Goal: Task Accomplishment & Management: Use online tool/utility

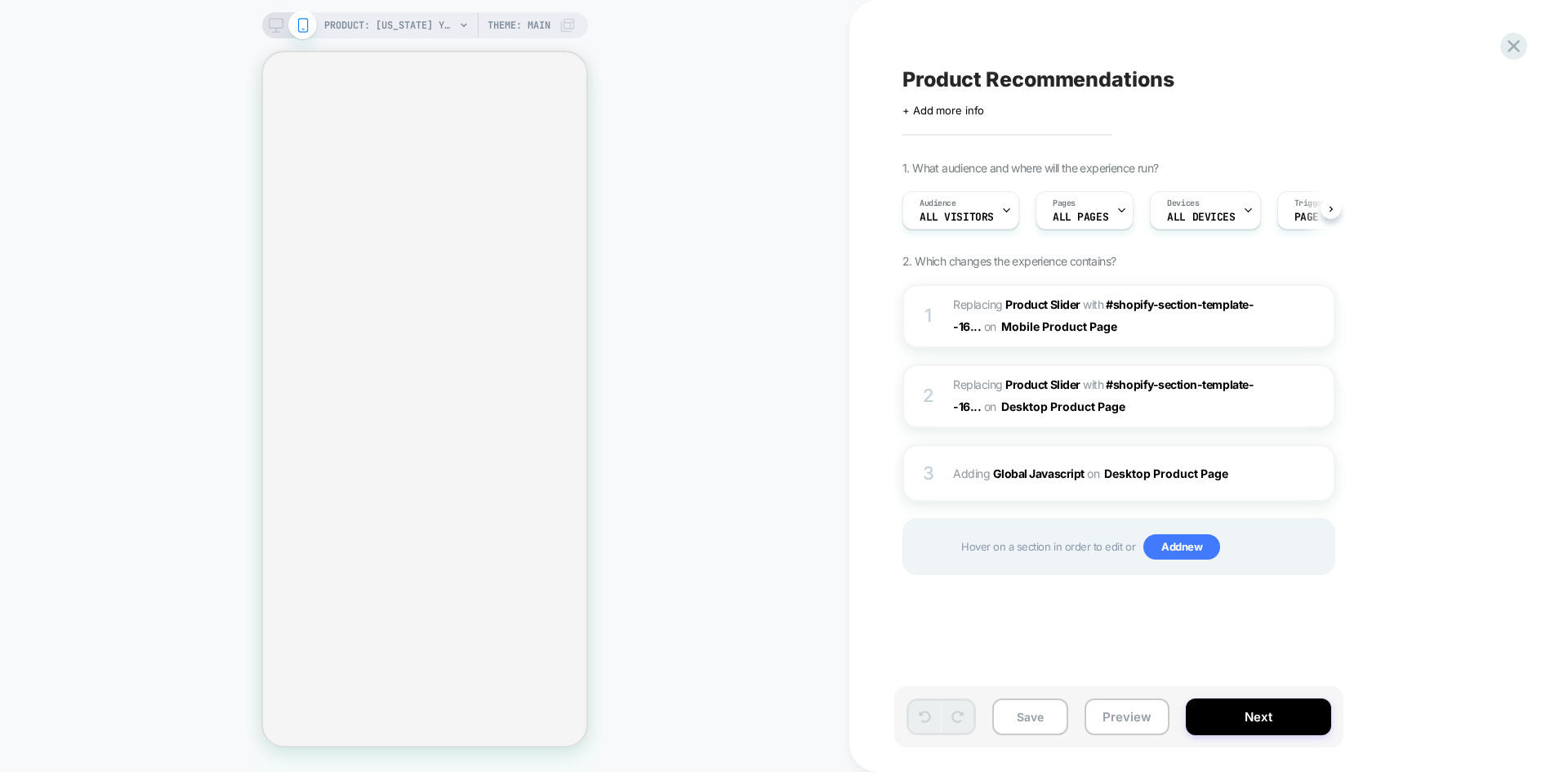
scroll to position [0, 1]
click at [1110, 717] on button "Preview" at bounding box center [1127, 717] width 85 height 37
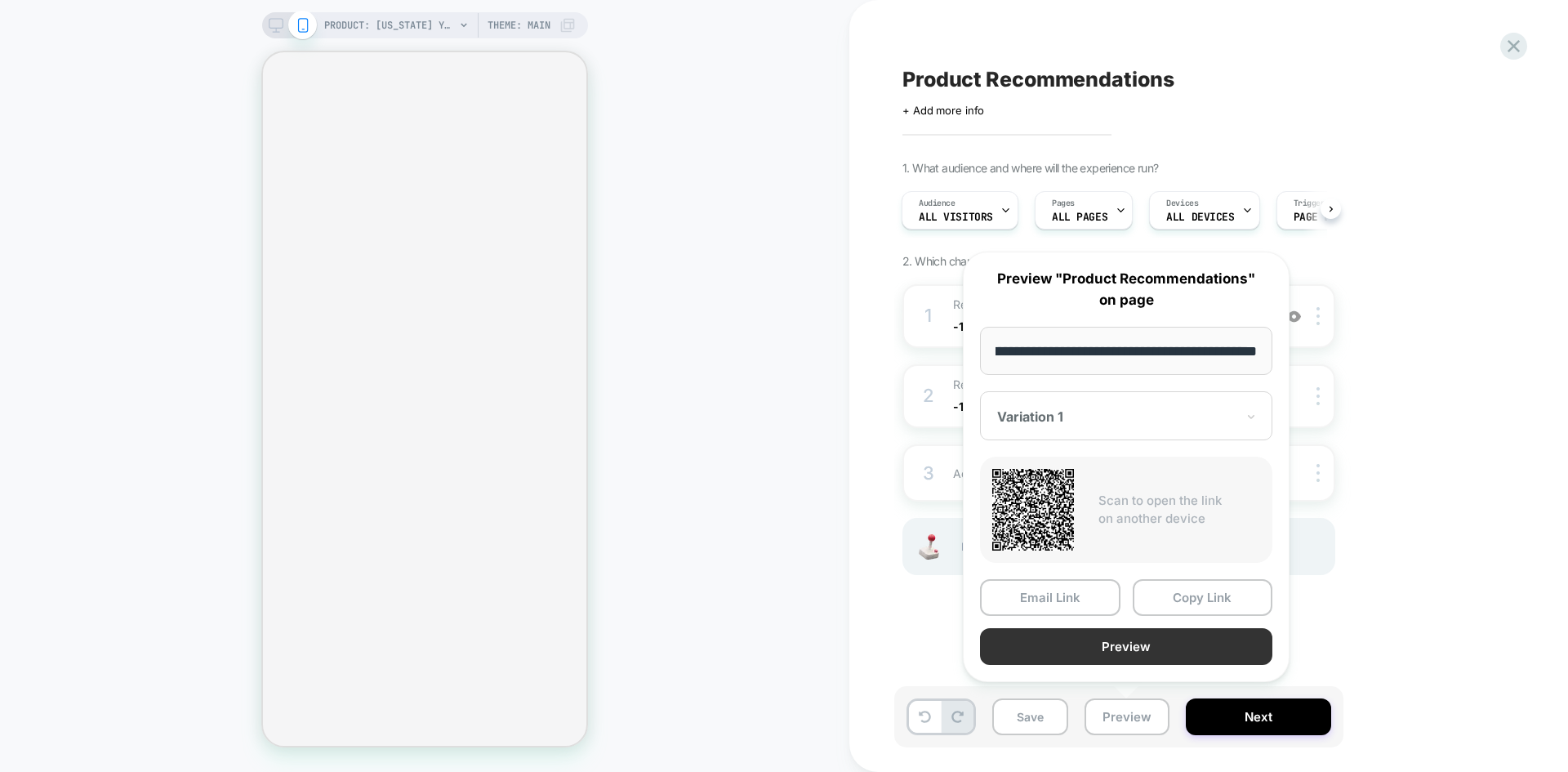
scroll to position [0, 0]
click at [1144, 648] on button "Preview" at bounding box center [1126, 647] width 292 height 37
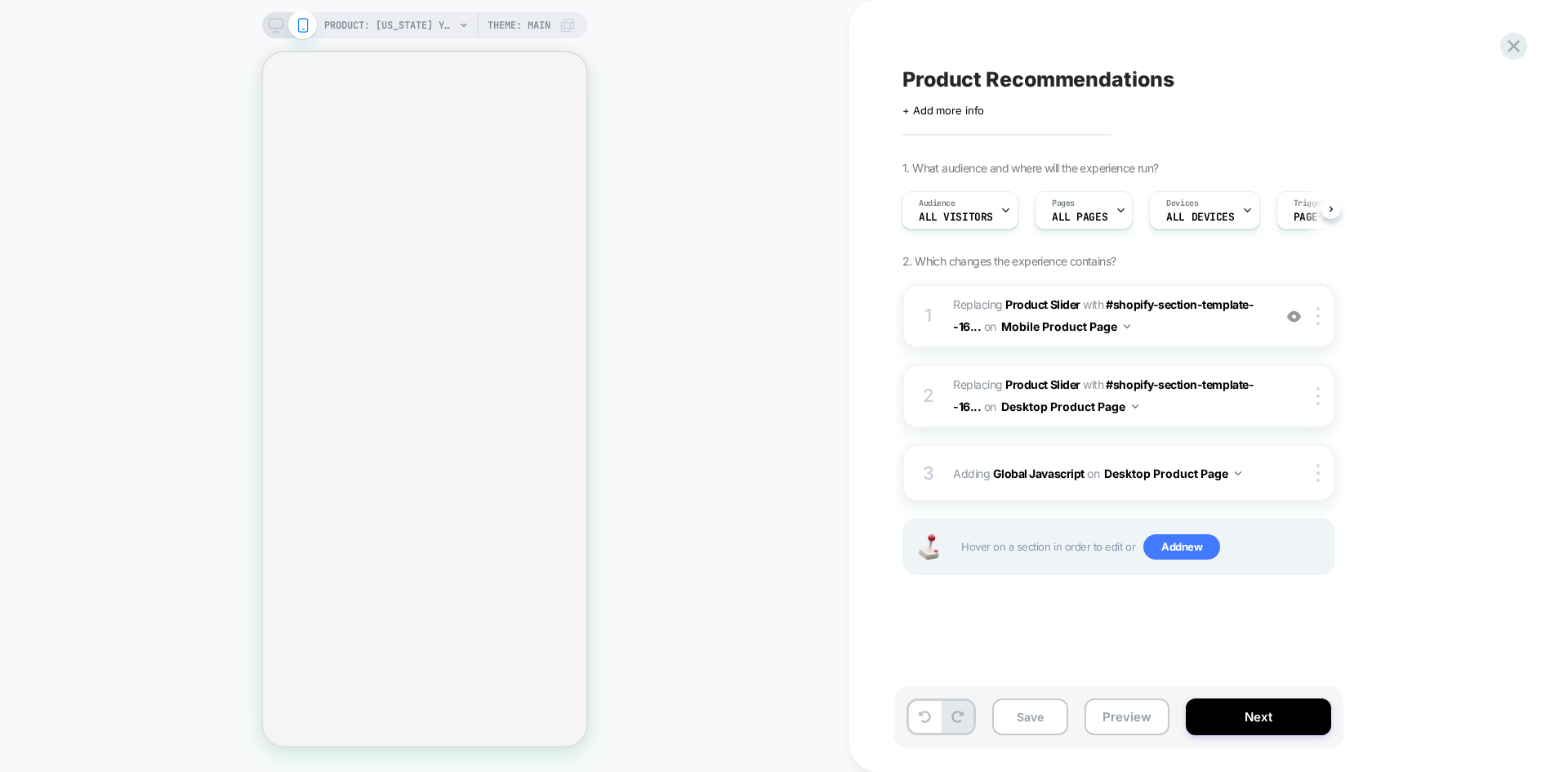
click at [265, 27] on div "PRODUCT: New York Yankees Essential Black 59FIFTY Cap [10003436] Theme: MAIN" at bounding box center [425, 26] width 326 height 26
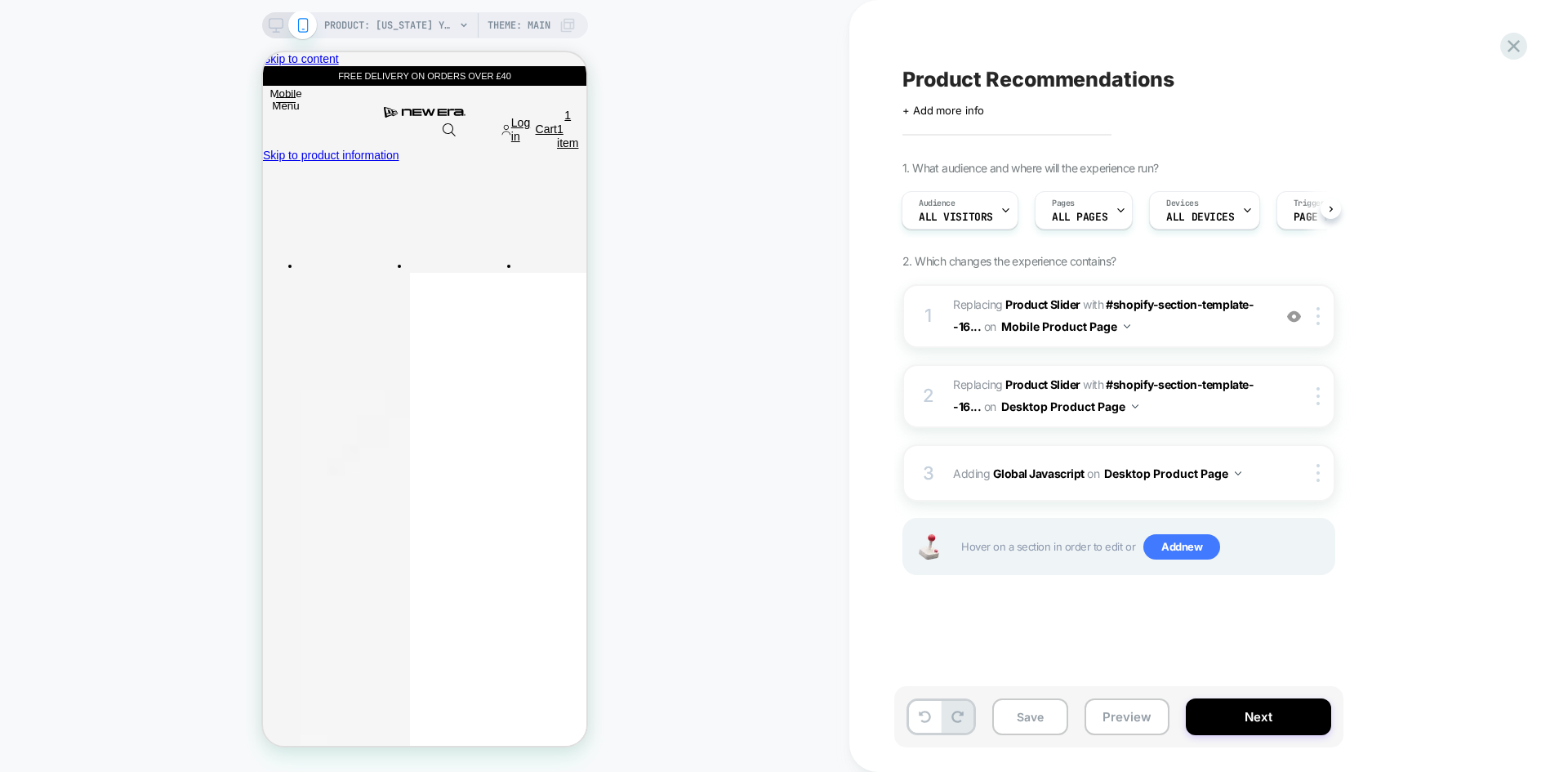
scroll to position [0, 5]
click at [275, 27] on icon at bounding box center [275, 25] width 15 height 15
click at [1170, 722] on button "Preview" at bounding box center [1127, 717] width 85 height 37
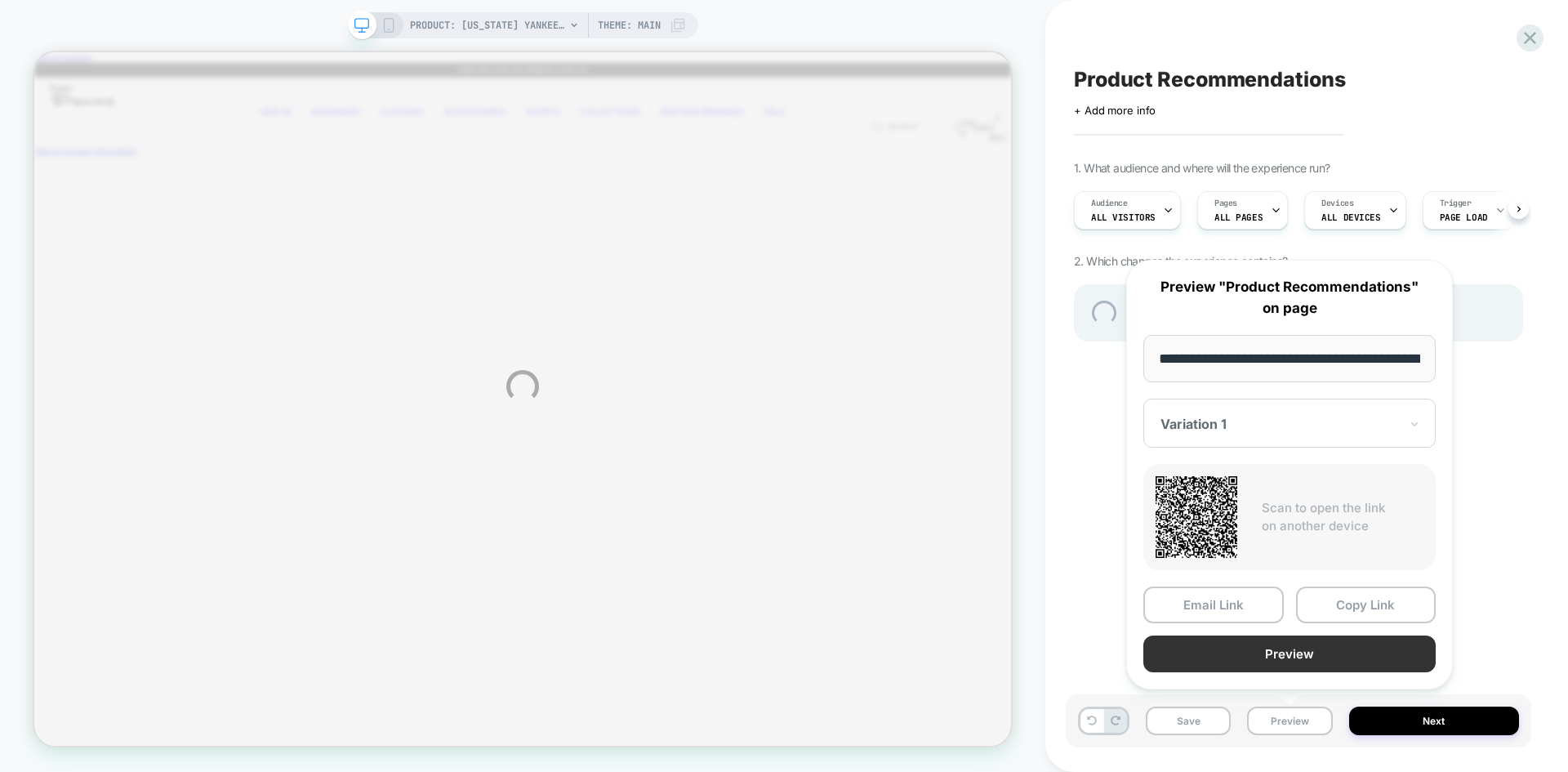
scroll to position [0, 494]
click at [1294, 647] on button "Preview" at bounding box center [1289, 655] width 292 height 37
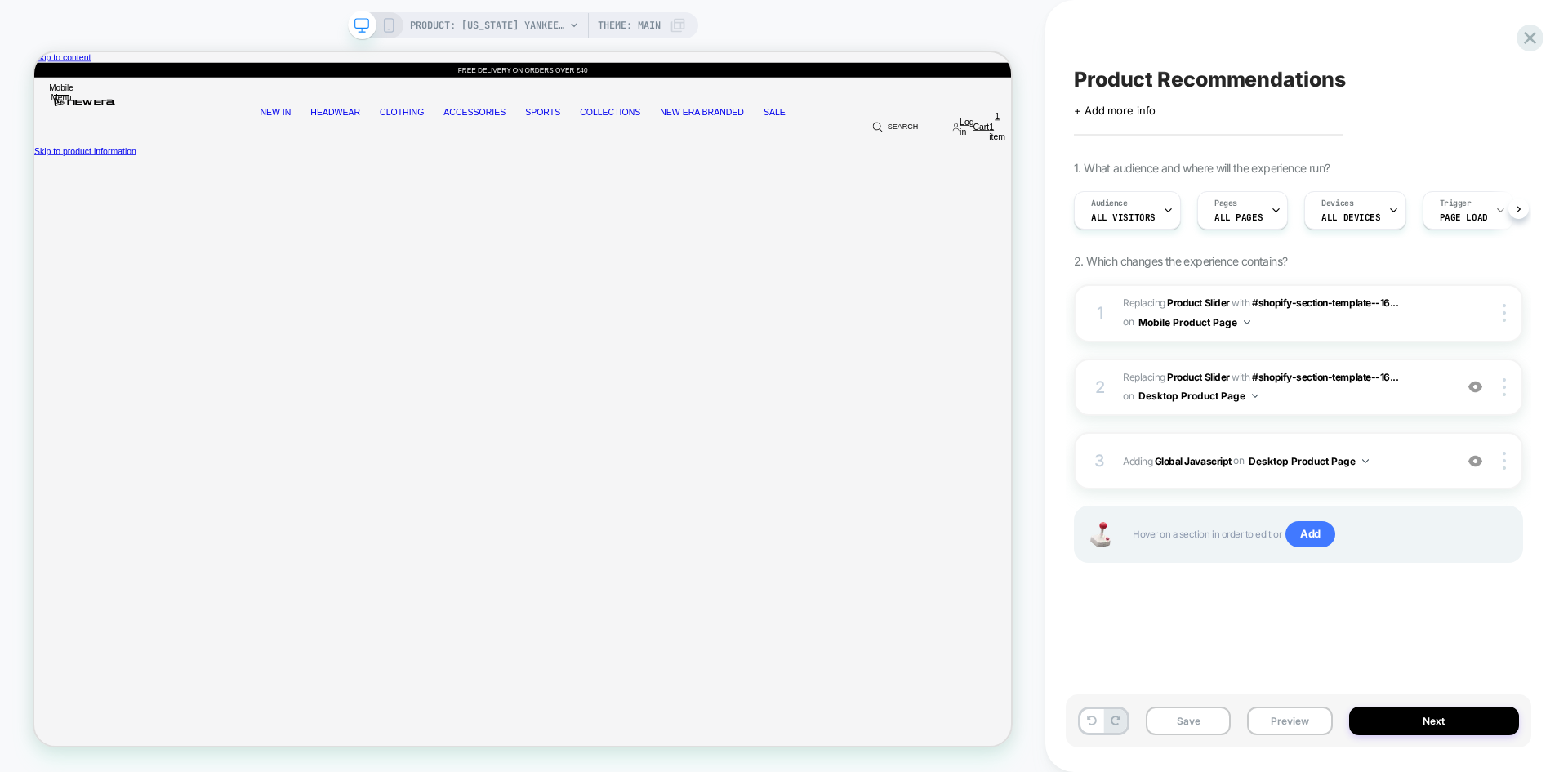
scroll to position [0, 1]
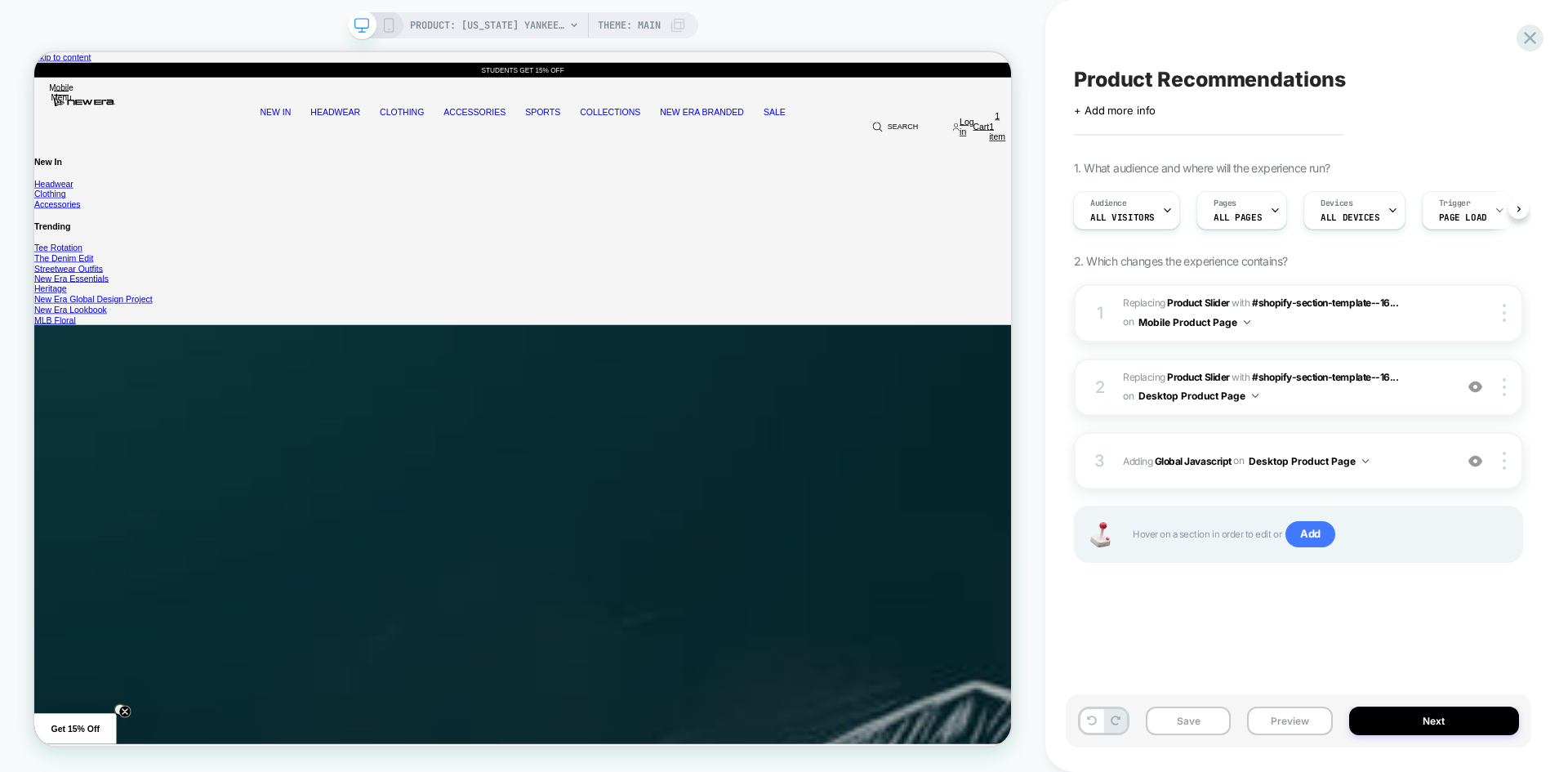
click at [1202, 84] on span "Product Recommendations" at bounding box center [1209, 79] width 271 height 25
click at [1320, 727] on button "Preview" at bounding box center [1290, 721] width 85 height 28
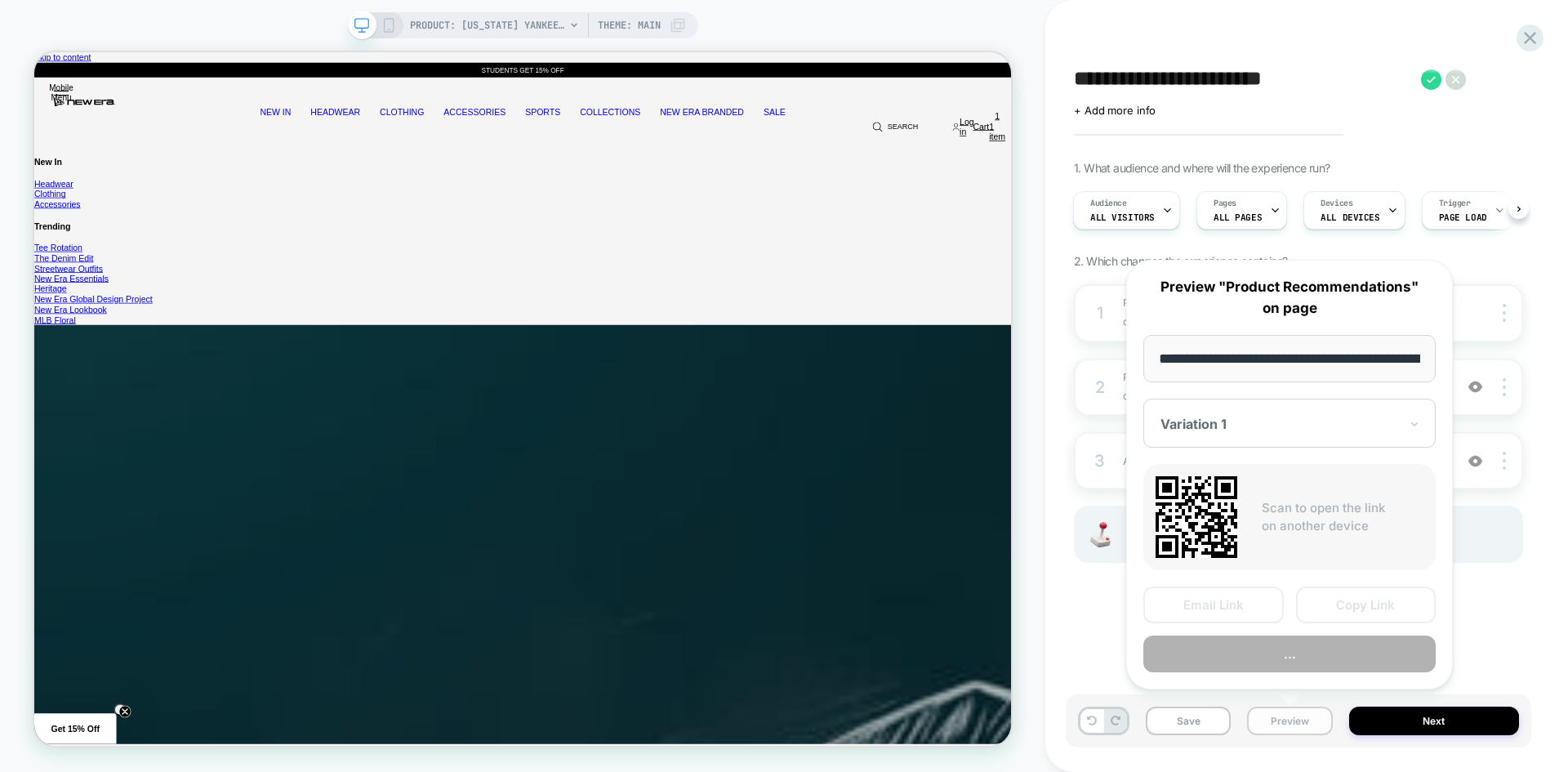
scroll to position [0, 494]
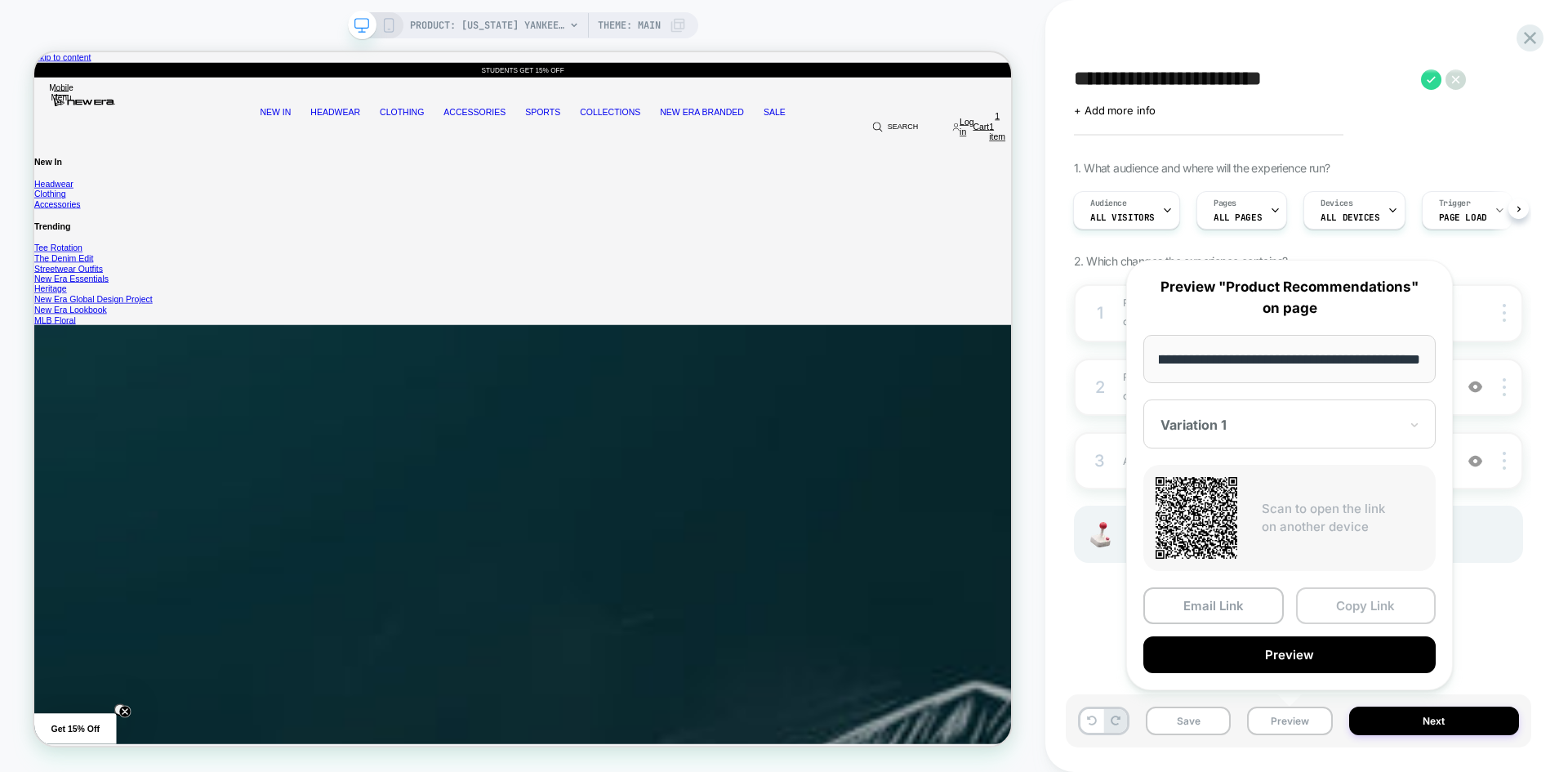
click at [1363, 609] on button "Copy Link" at bounding box center [1366, 606] width 140 height 37
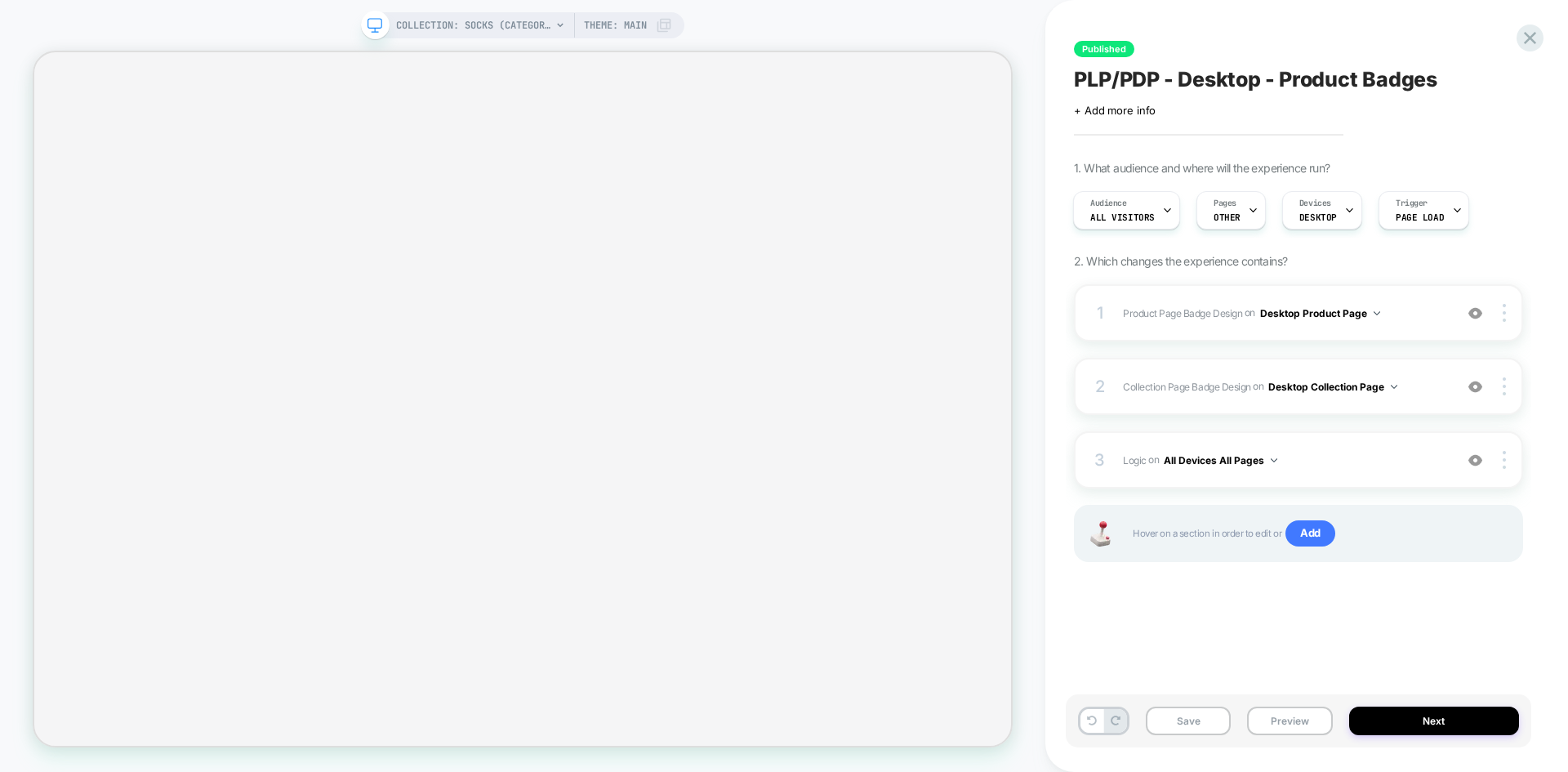
scroll to position [0, 2]
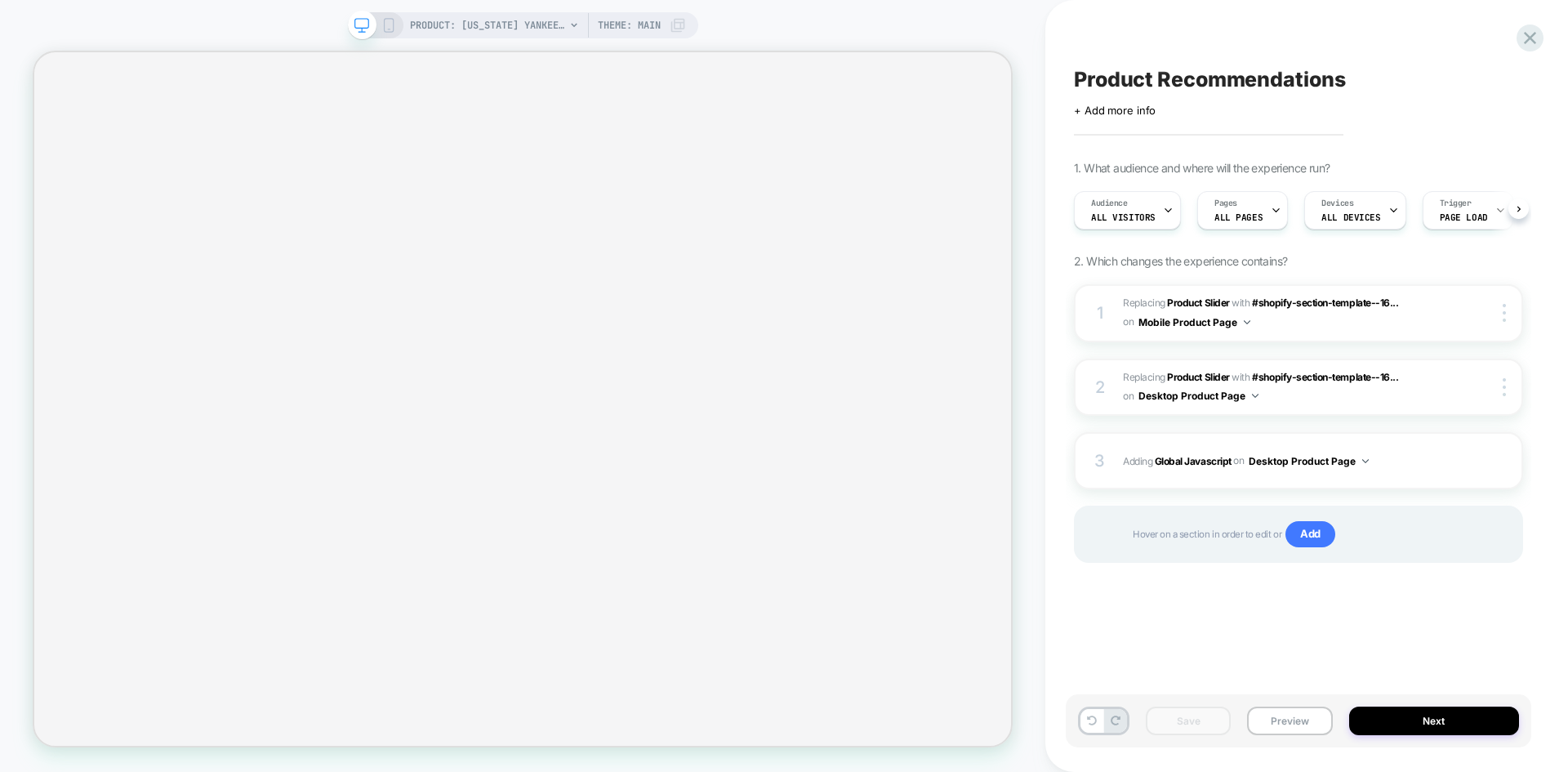
scroll to position [0, 1]
click at [1182, 458] on b "Global Javascript" at bounding box center [1193, 460] width 77 height 12
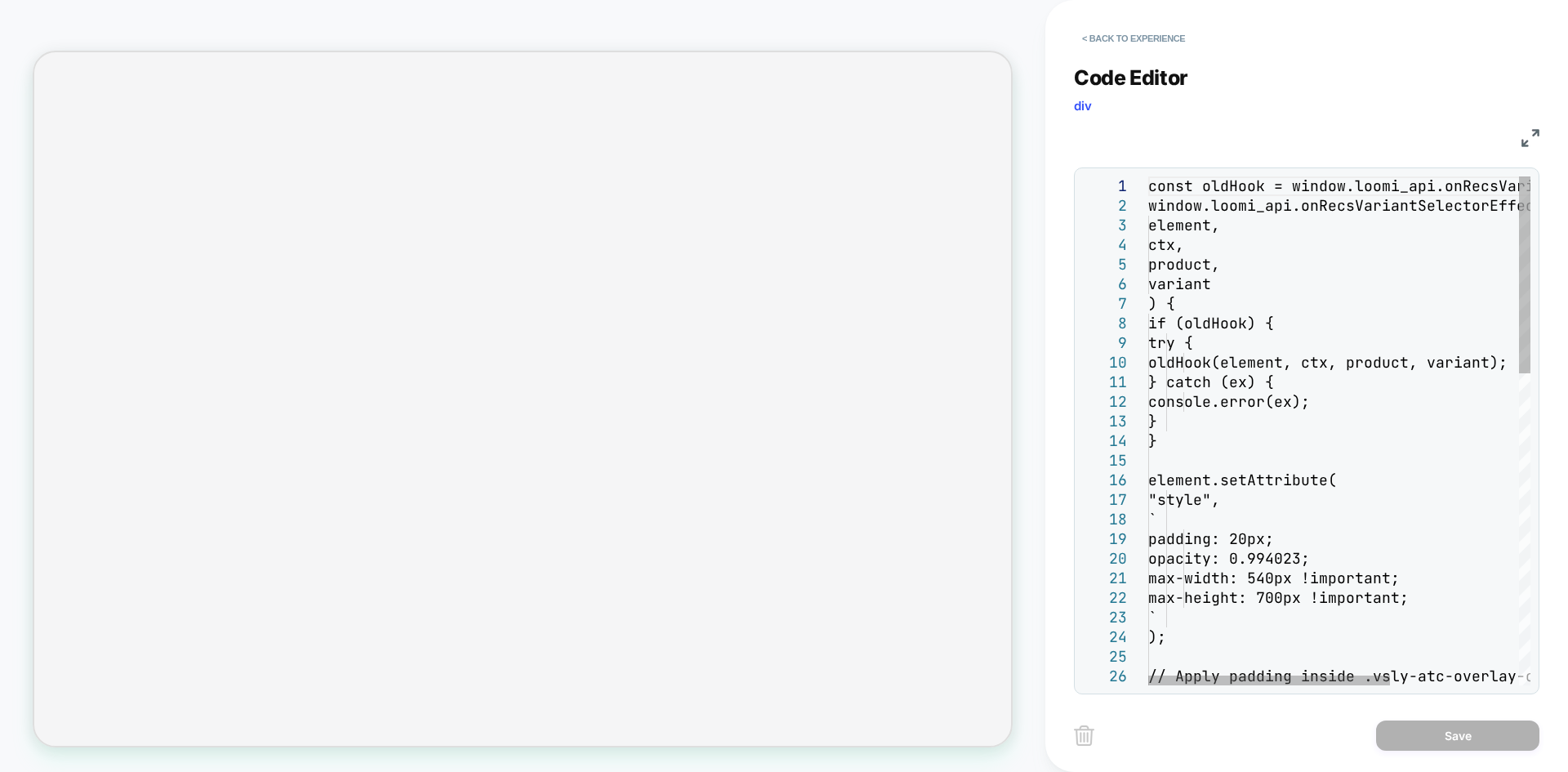
type textarea "**********"
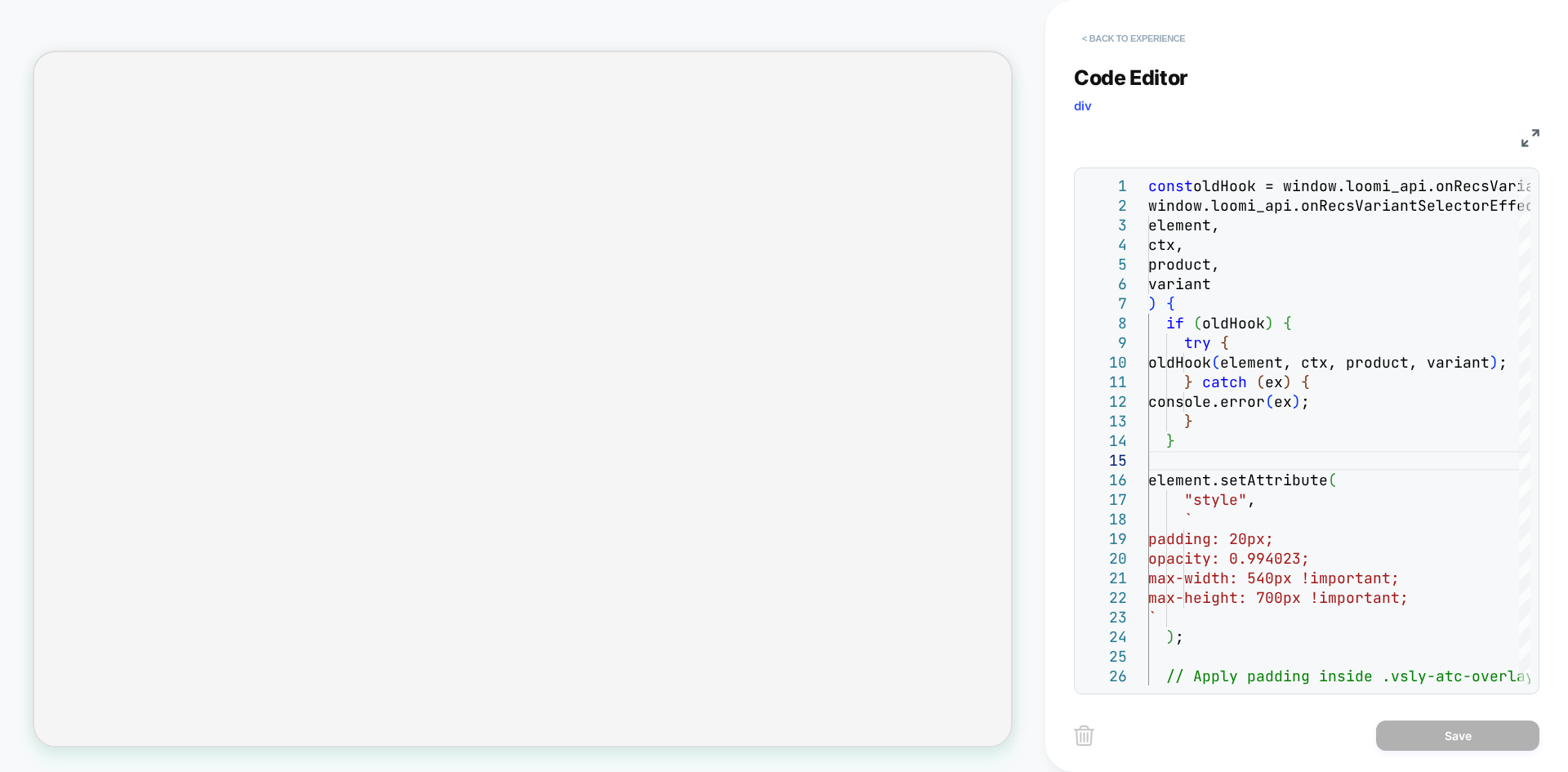
click at [1119, 37] on button "< Back to experience" at bounding box center [1133, 39] width 119 height 26
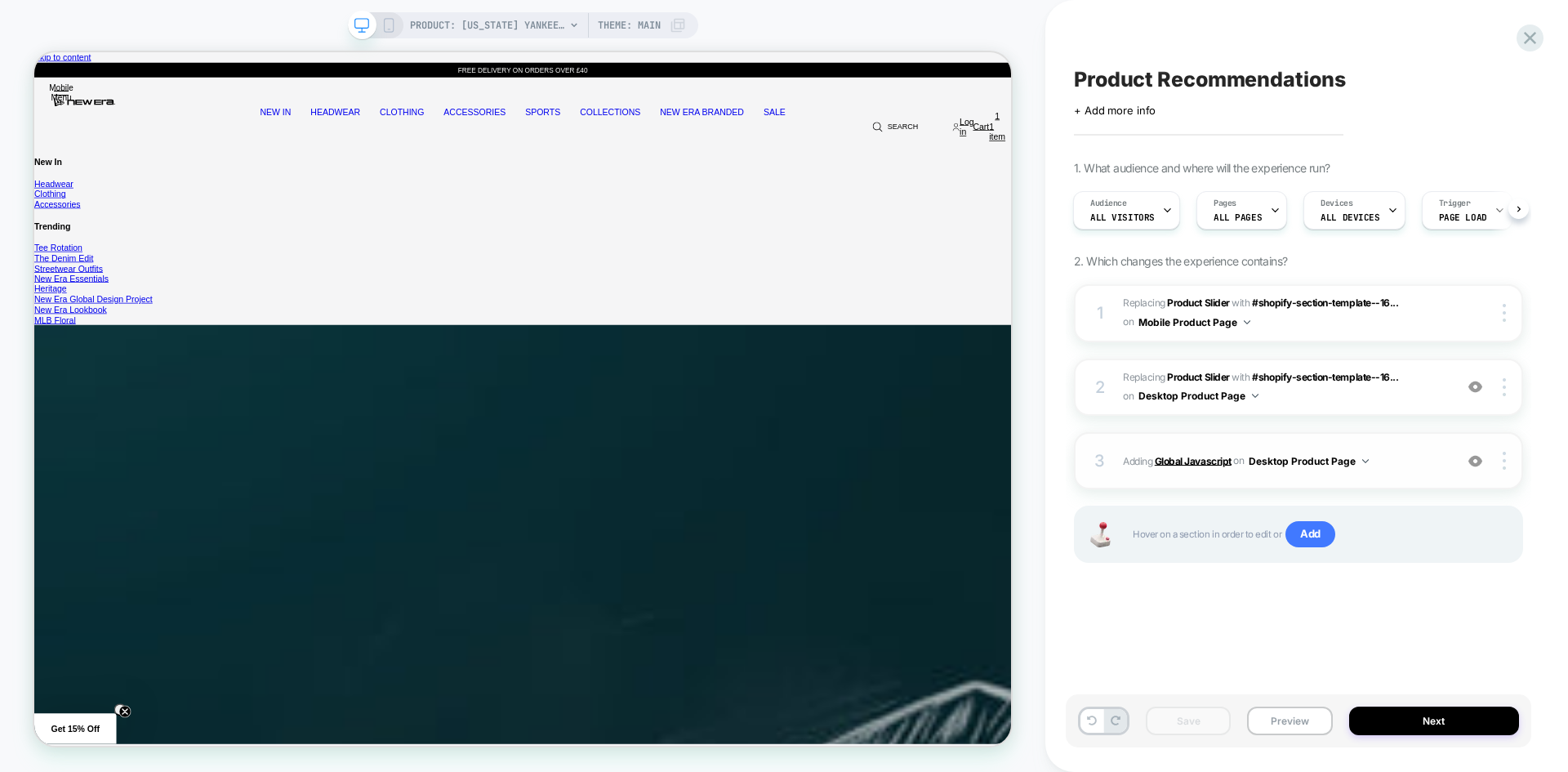
click at [1187, 455] on b "Global Javascript" at bounding box center [1193, 460] width 77 height 12
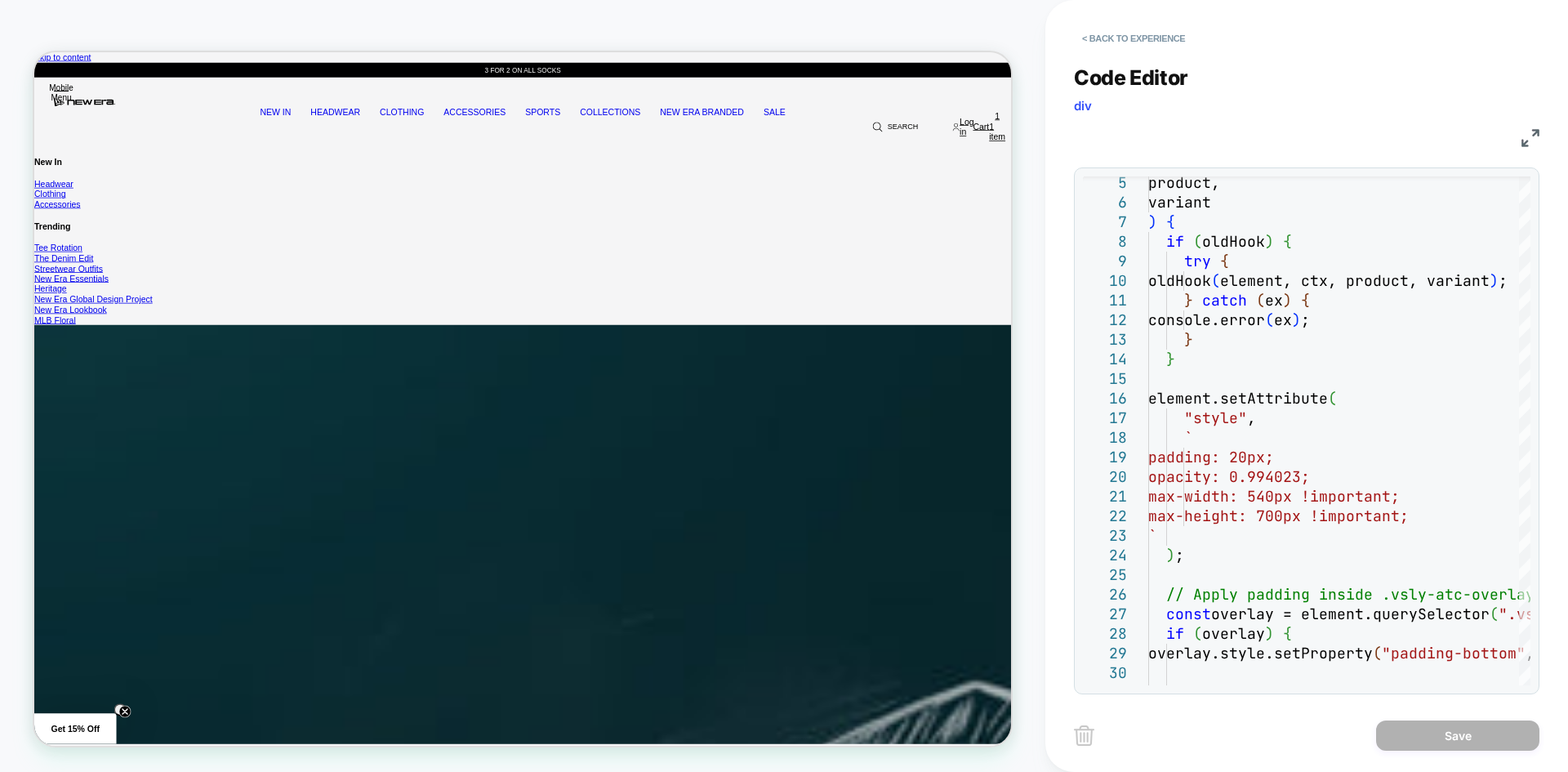
click at [1532, 140] on img at bounding box center [1530, 138] width 18 height 18
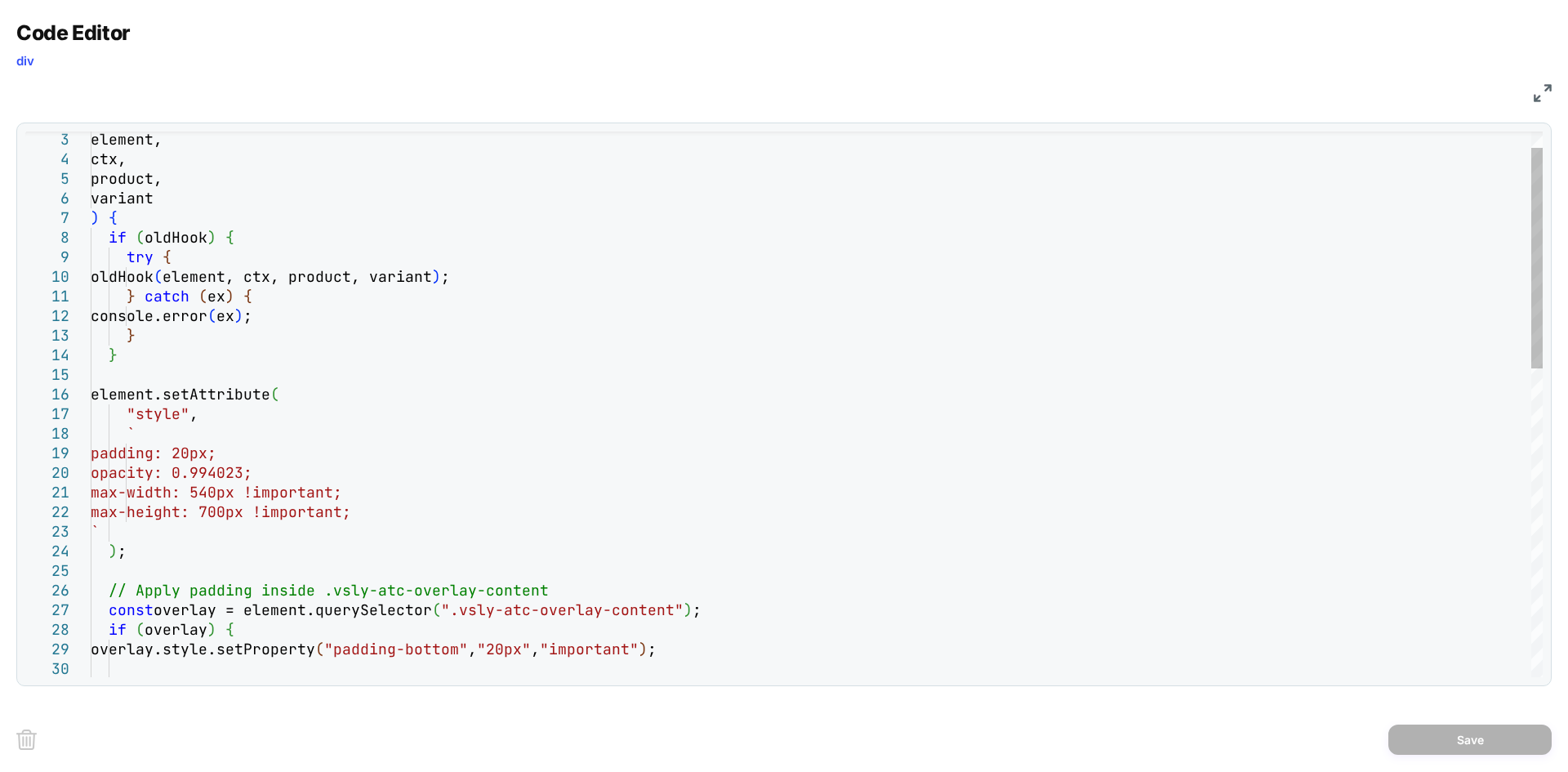
click at [468, 495] on div "` ) ; // Apply padding inside .vsly-atc-overlay-content max-width: 540px !impor…" at bounding box center [817, 766] width 1452 height 1350
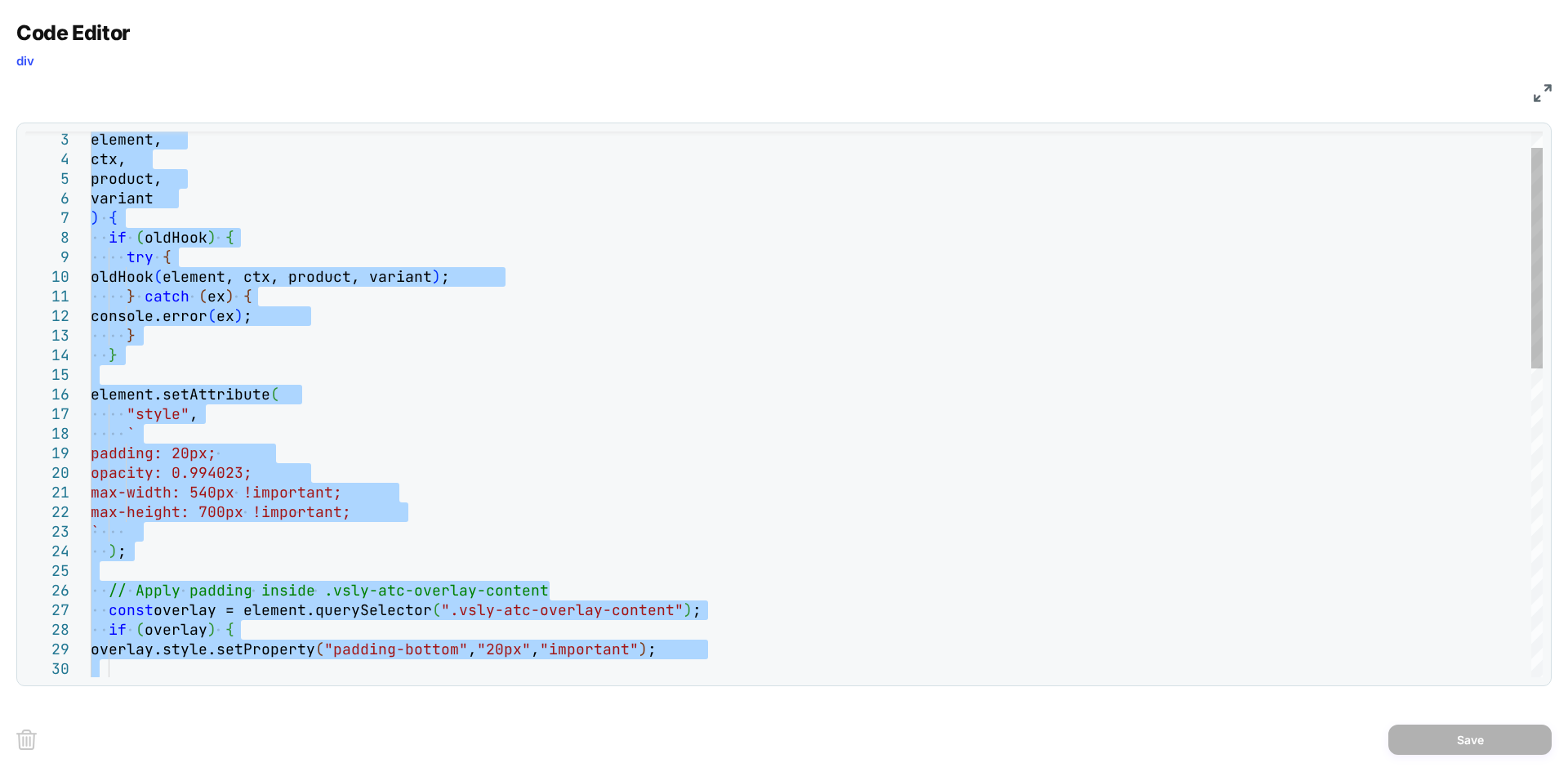
click at [716, 397] on div "` ) ; // Apply padding inside .vsly-atc-overlay-content max-width: 540px !impor…" at bounding box center [817, 766] width 1452 height 1350
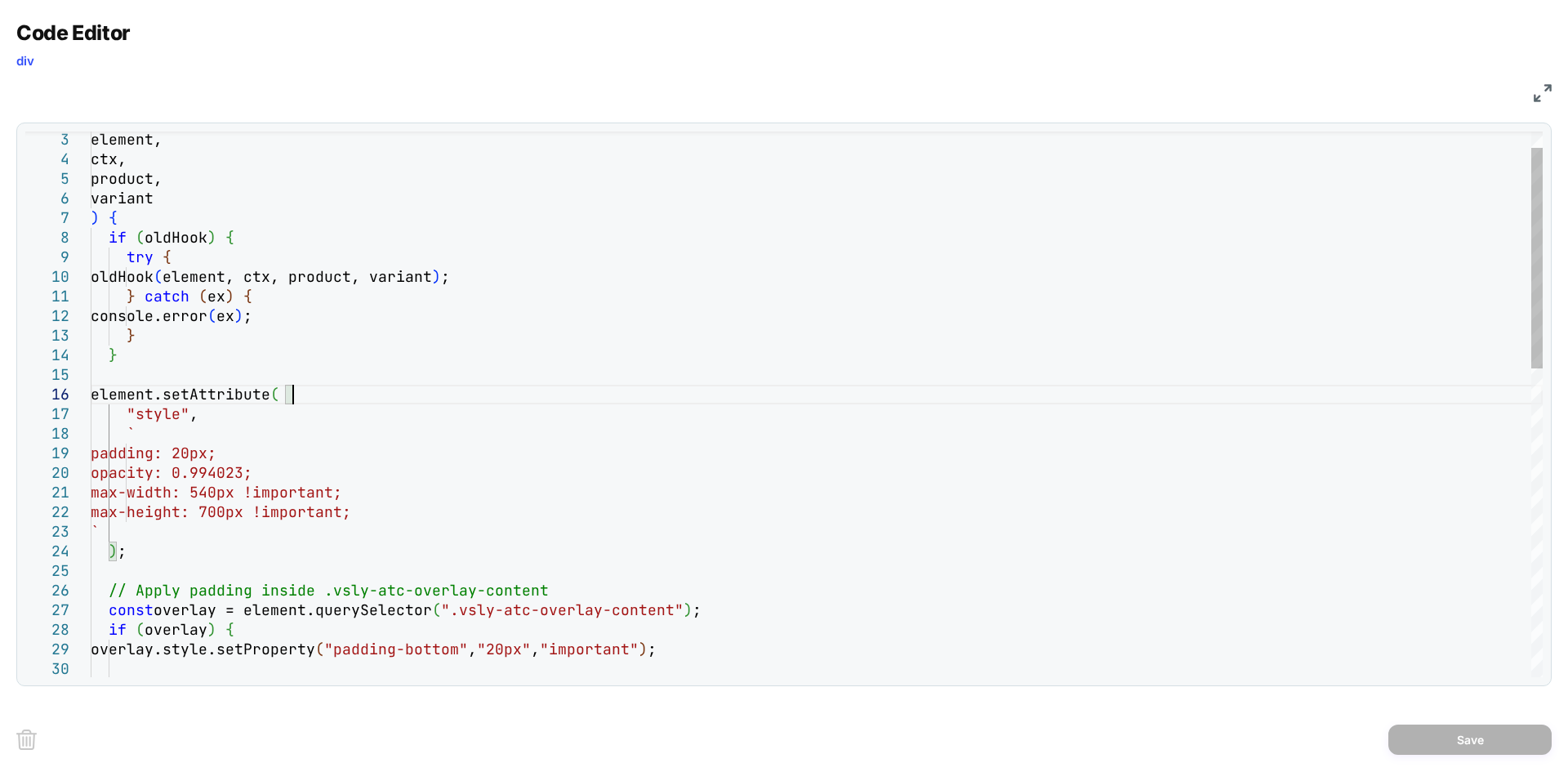
type textarea "**********"
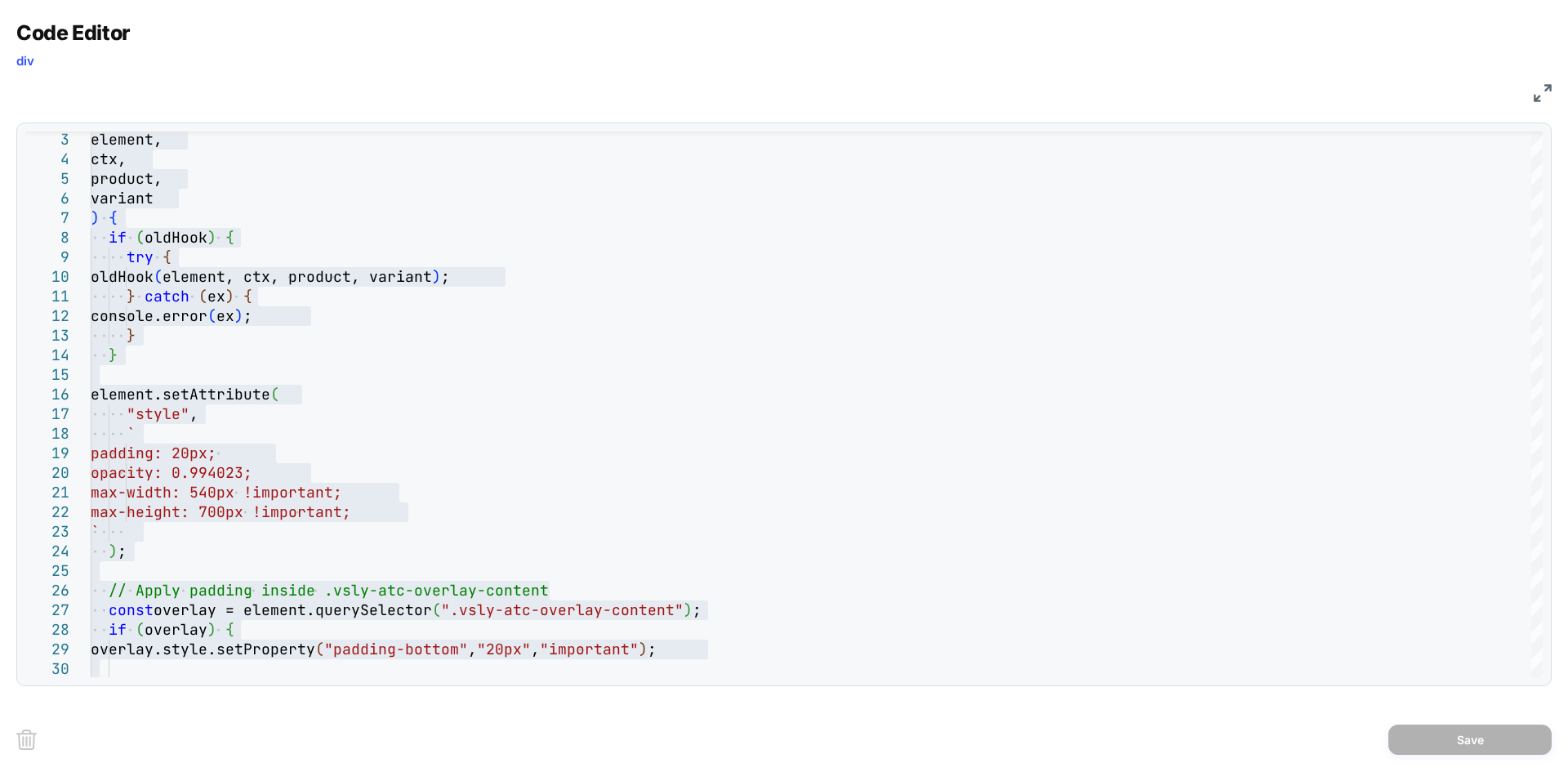
click at [147, 33] on div "Code Editor div" at bounding box center [784, 49] width 1535 height 57
click at [1544, 93] on img at bounding box center [1542, 93] width 18 height 18
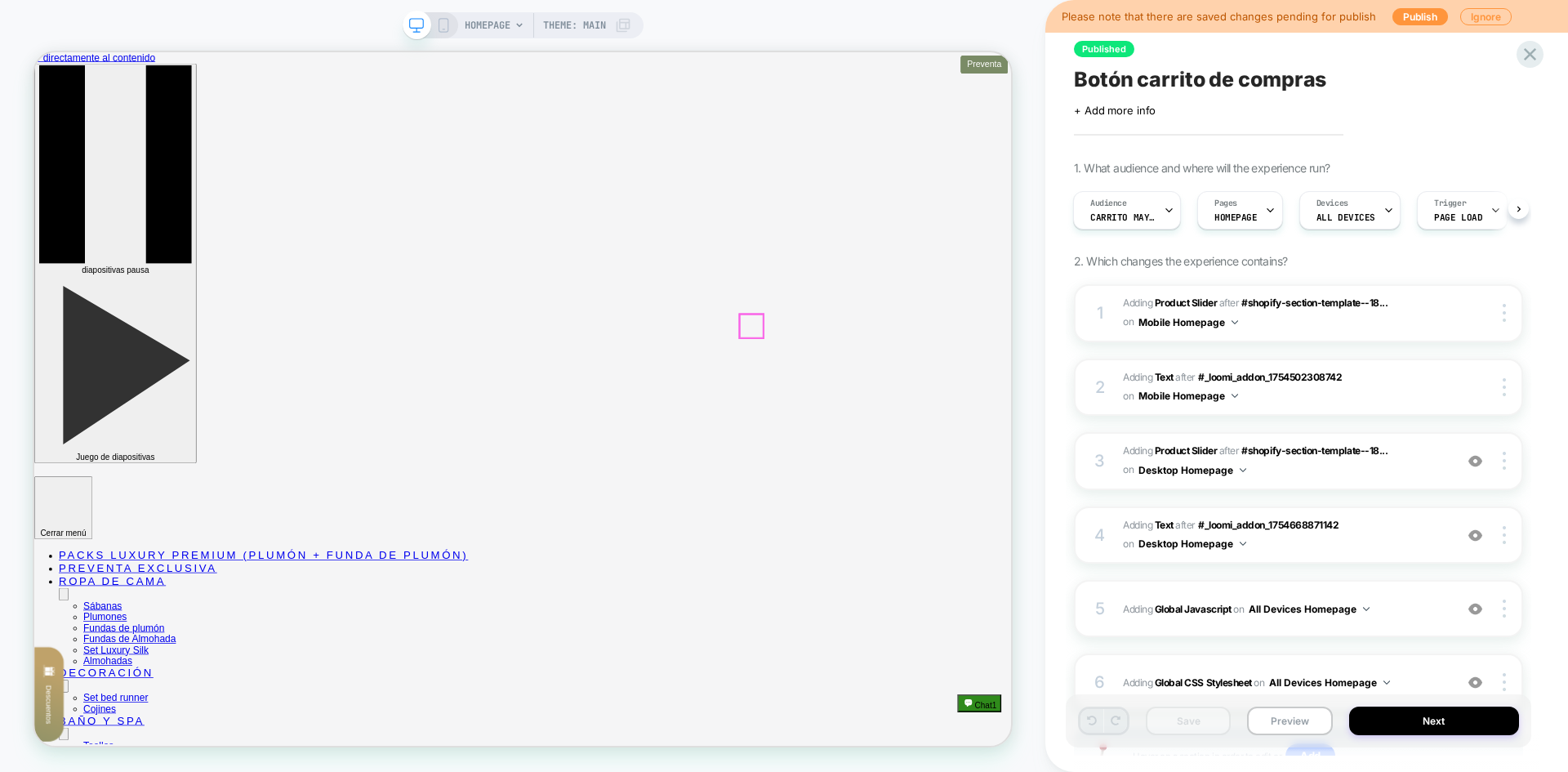
click at [1305, 715] on button "Preview" at bounding box center [1290, 721] width 85 height 28
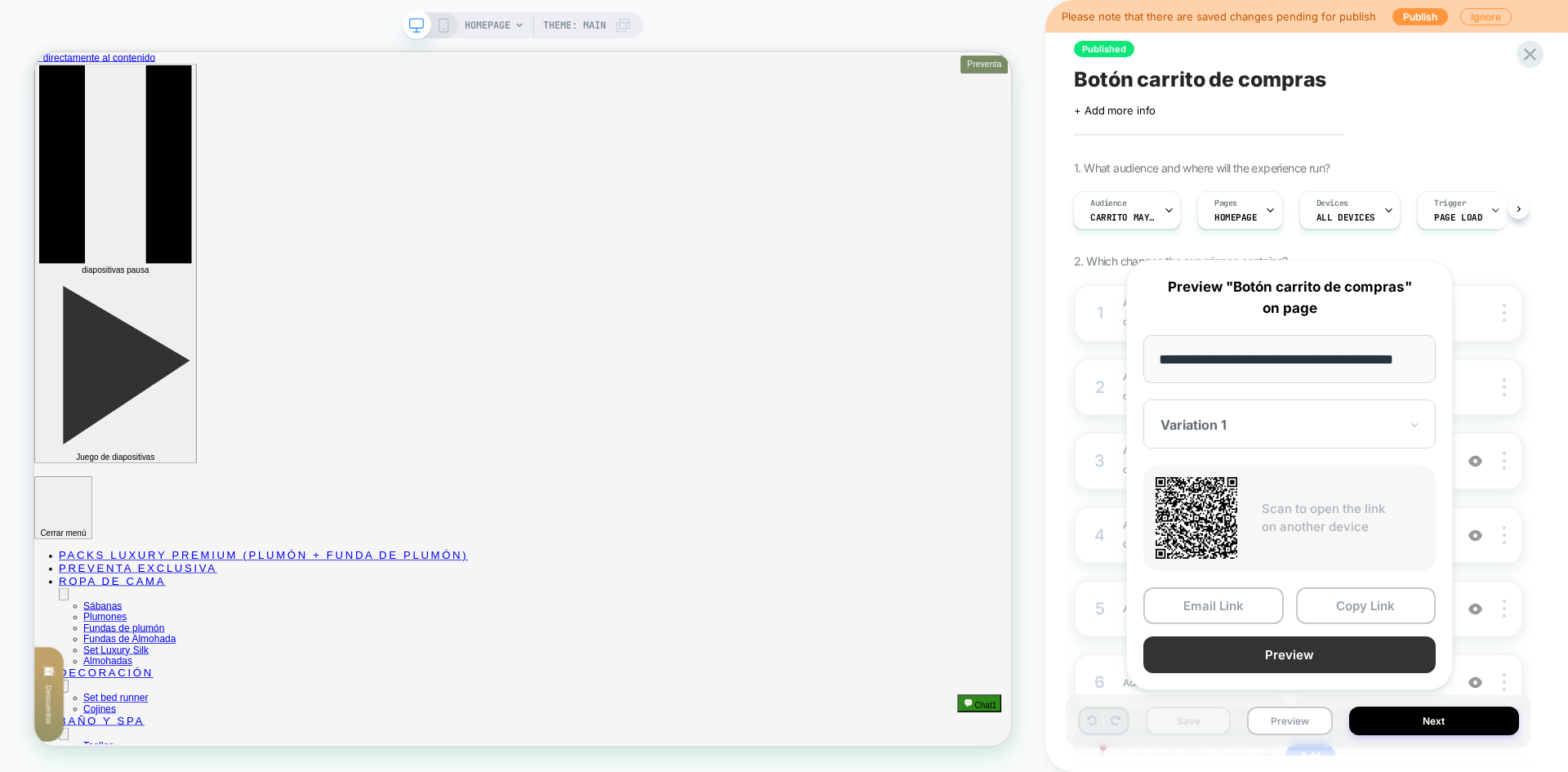
click at [1318, 658] on button "Preview" at bounding box center [1289, 655] width 292 height 37
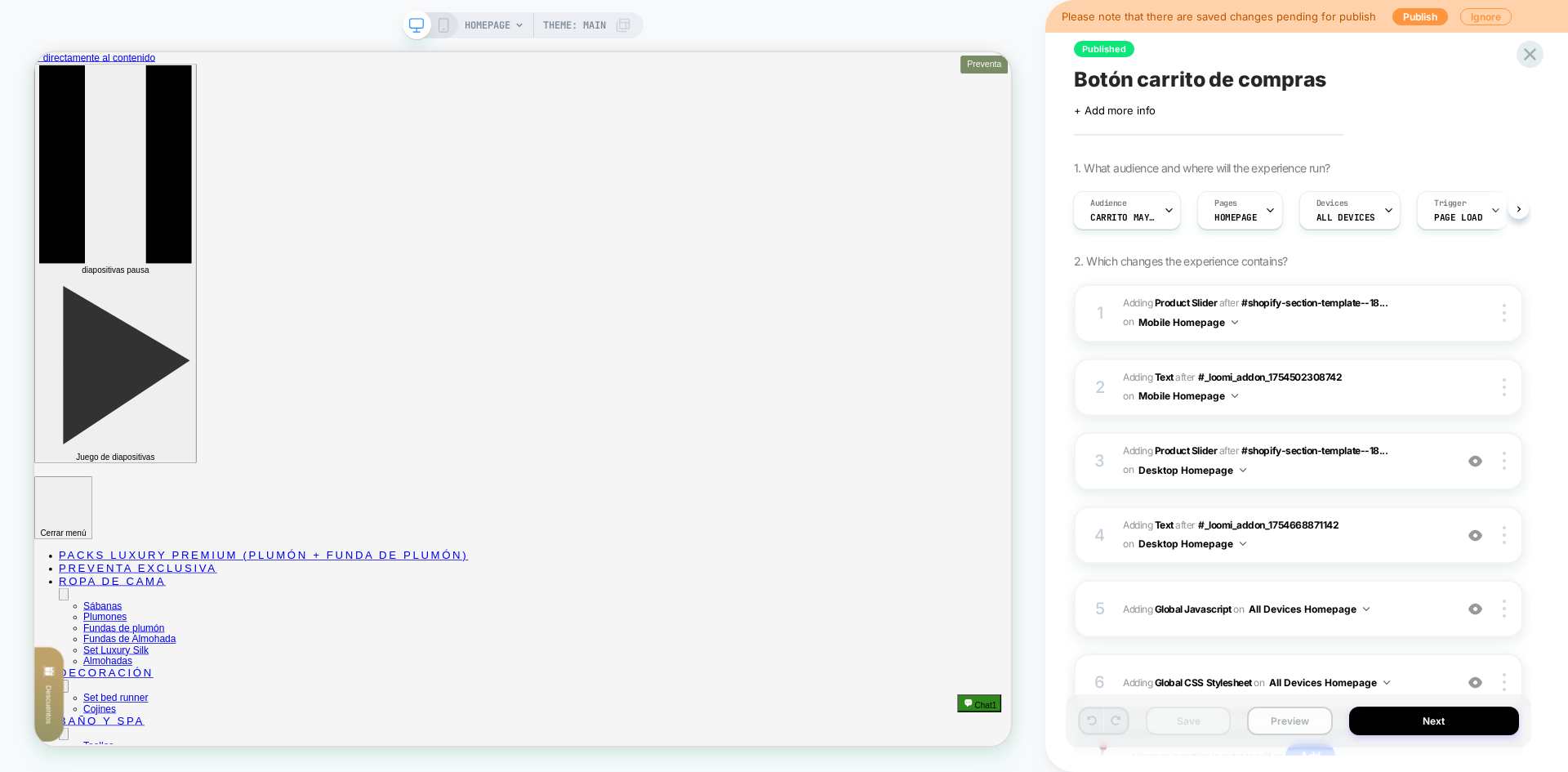
click at [1294, 721] on button "Preview" at bounding box center [1290, 721] width 85 height 28
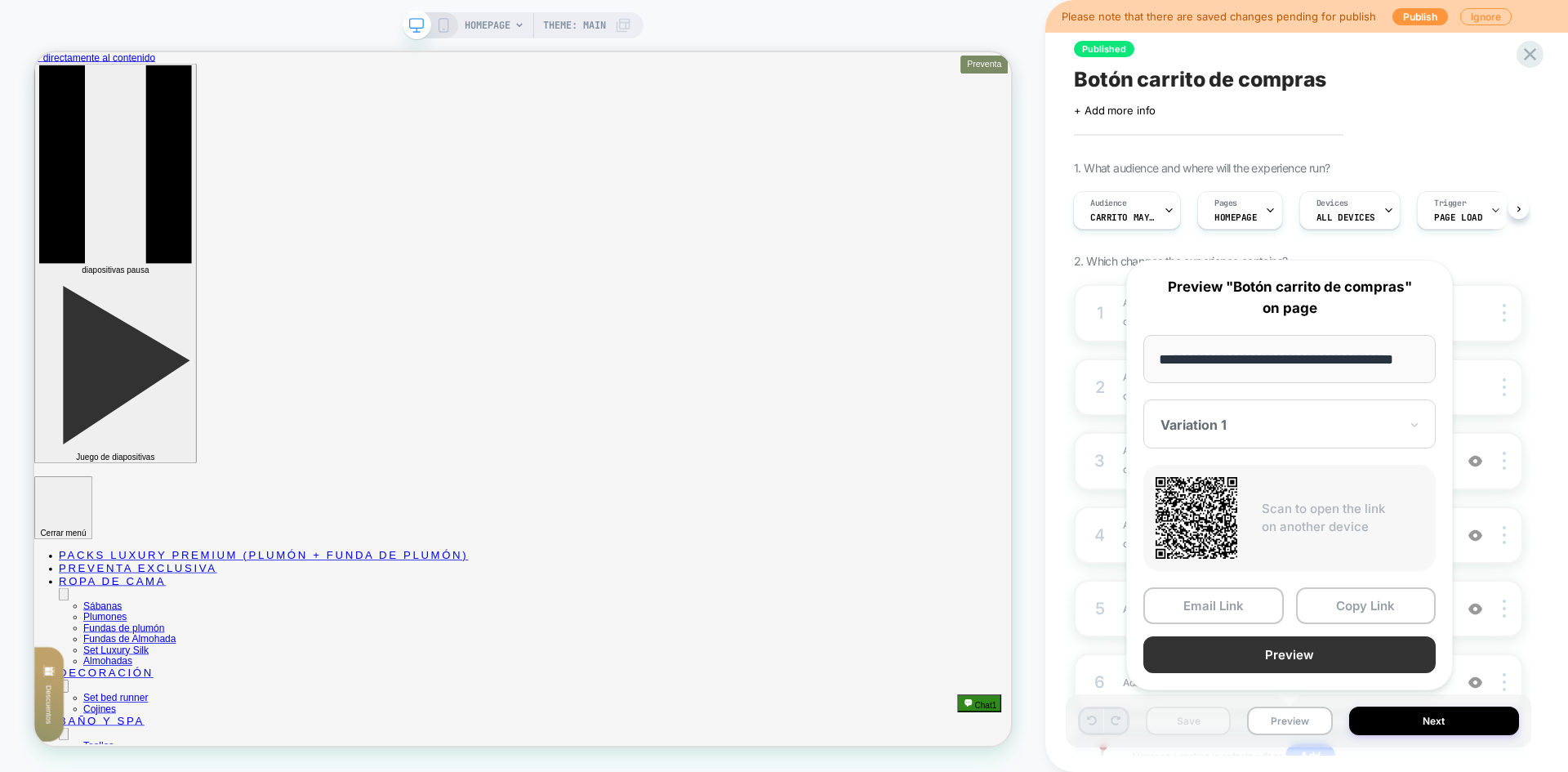
click at [1294, 662] on button "Preview" at bounding box center [1289, 655] width 292 height 37
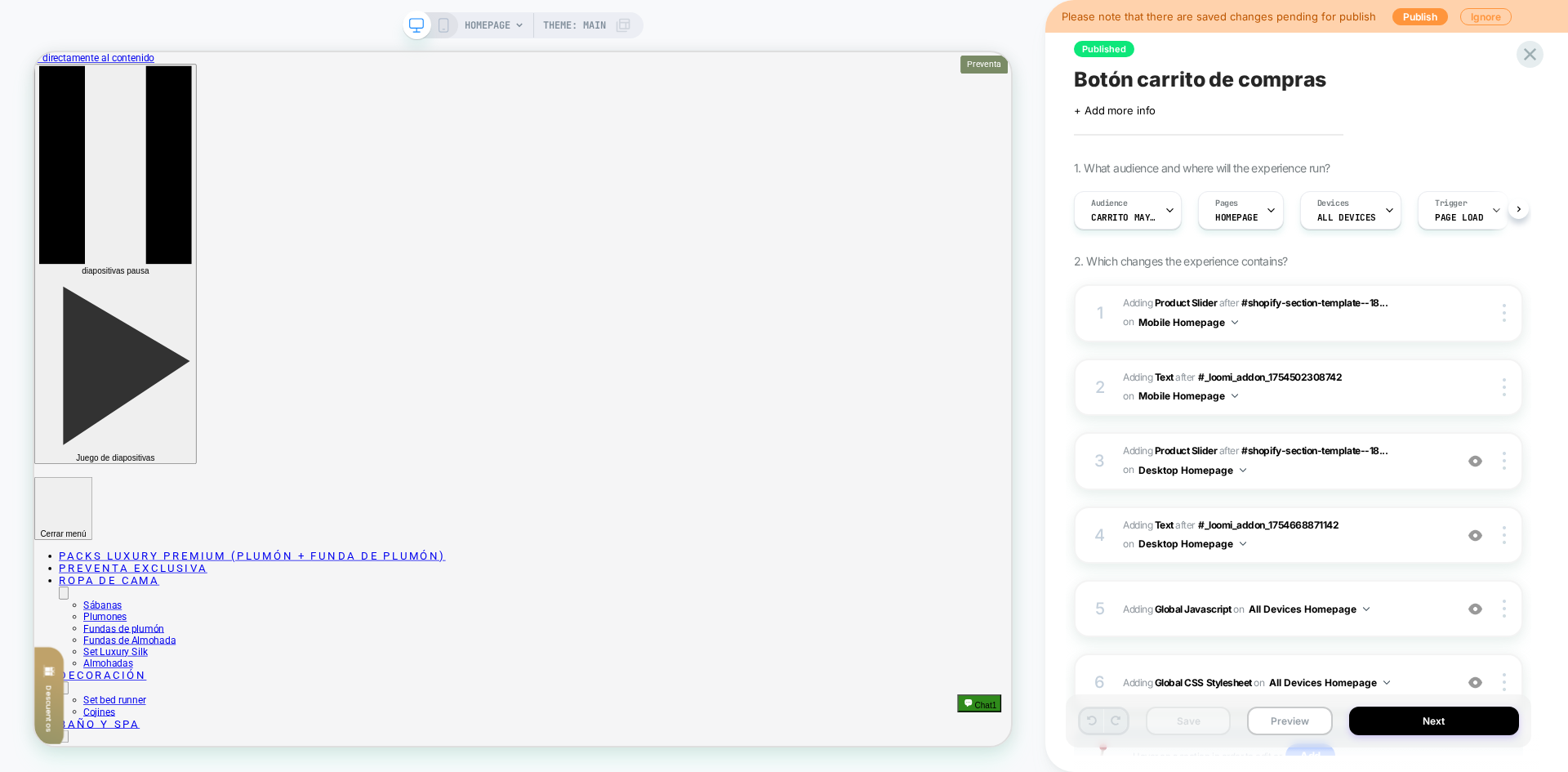
scroll to position [0, 1]
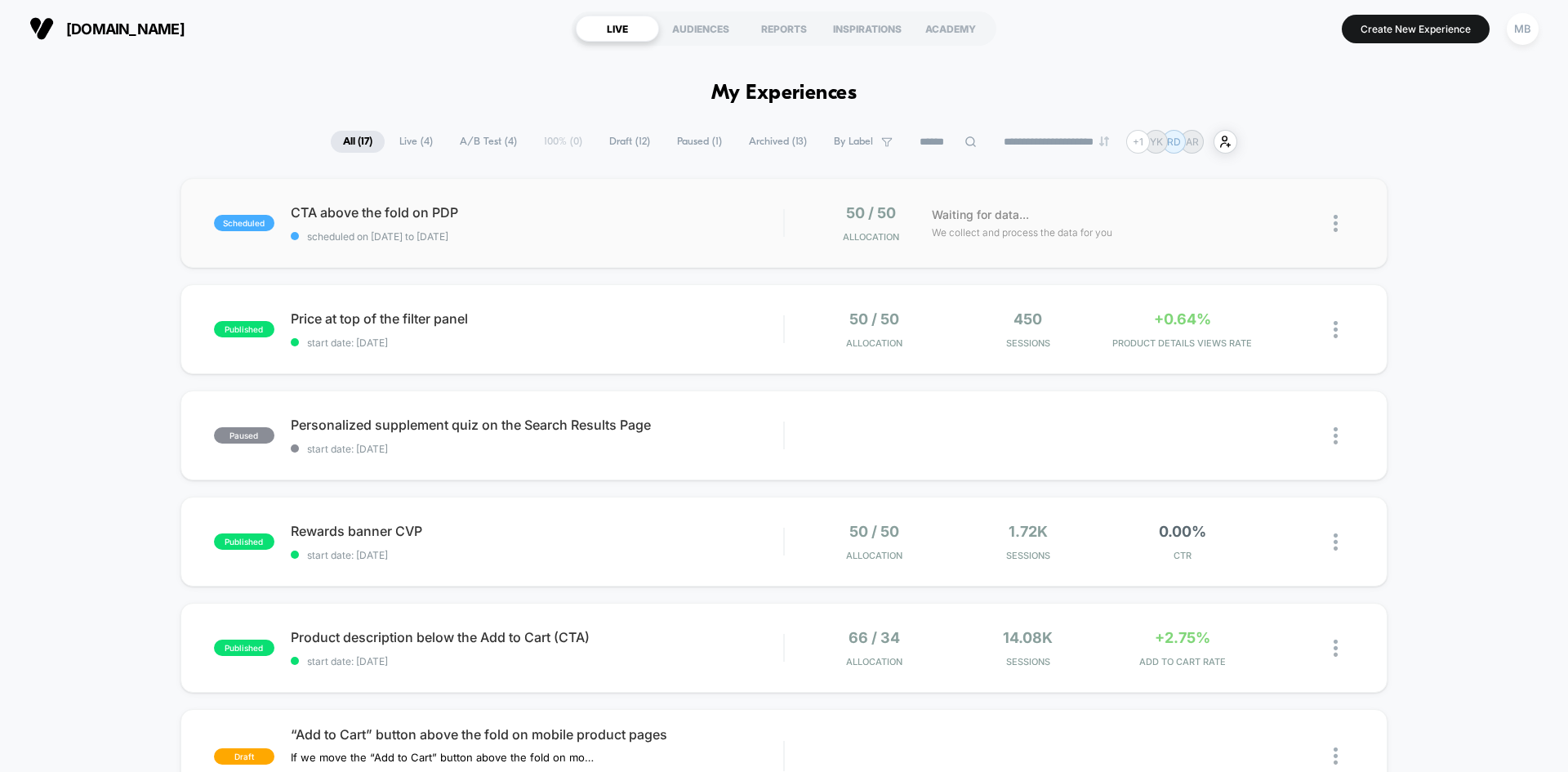
click at [322, 257] on div "scheduled CTA above the fold on PDP scheduled on 27/08/2025 to 28/08/2025 50 / …" at bounding box center [783, 223] width 1207 height 90
click at [369, 244] on div "scheduled CTA above the fold on PDP scheduled on 27/08/2025 to 28/08/2025 50 / …" at bounding box center [783, 223] width 1207 height 90
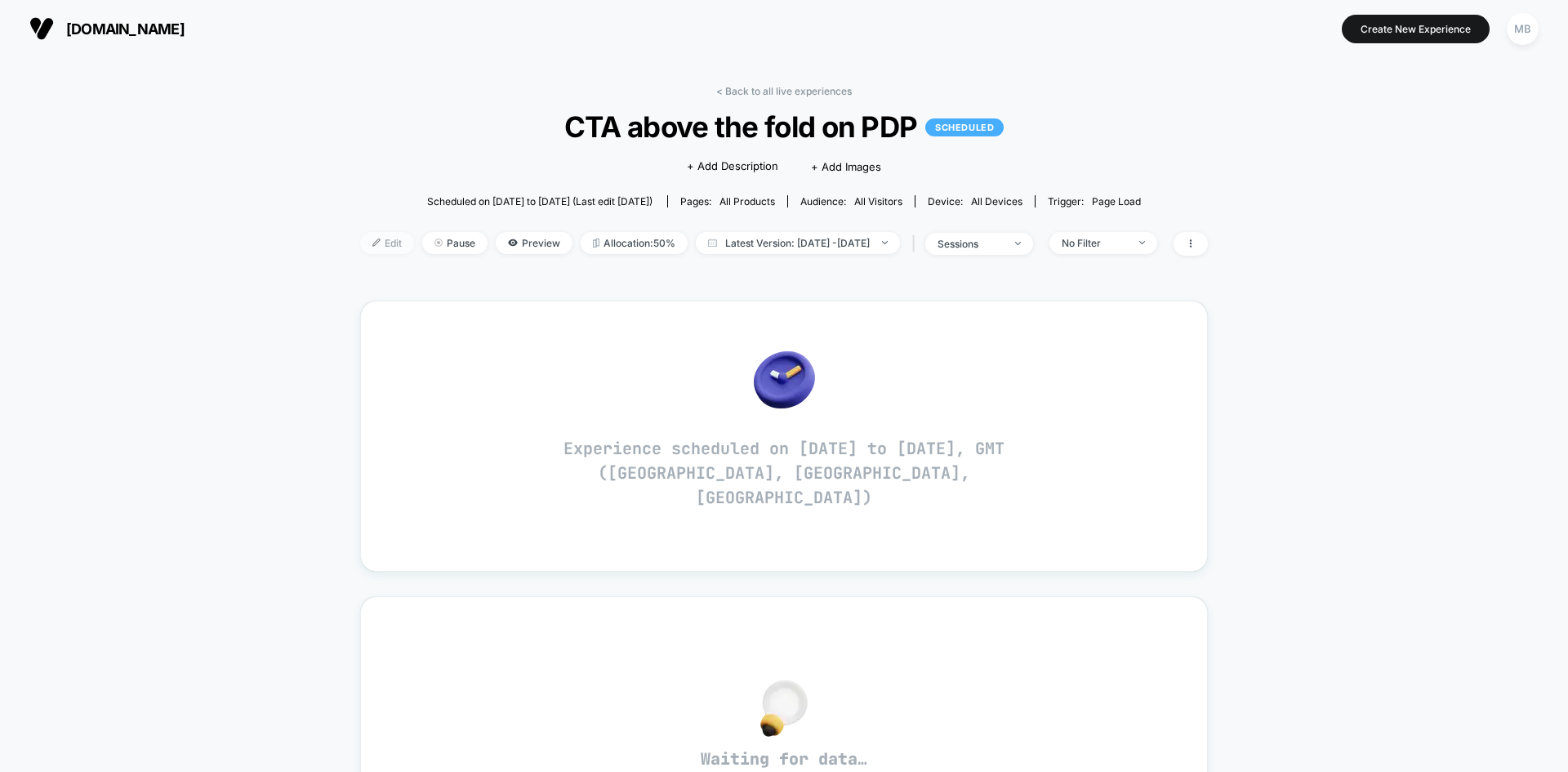
click at [367, 246] on span "Edit" at bounding box center [387, 243] width 54 height 22
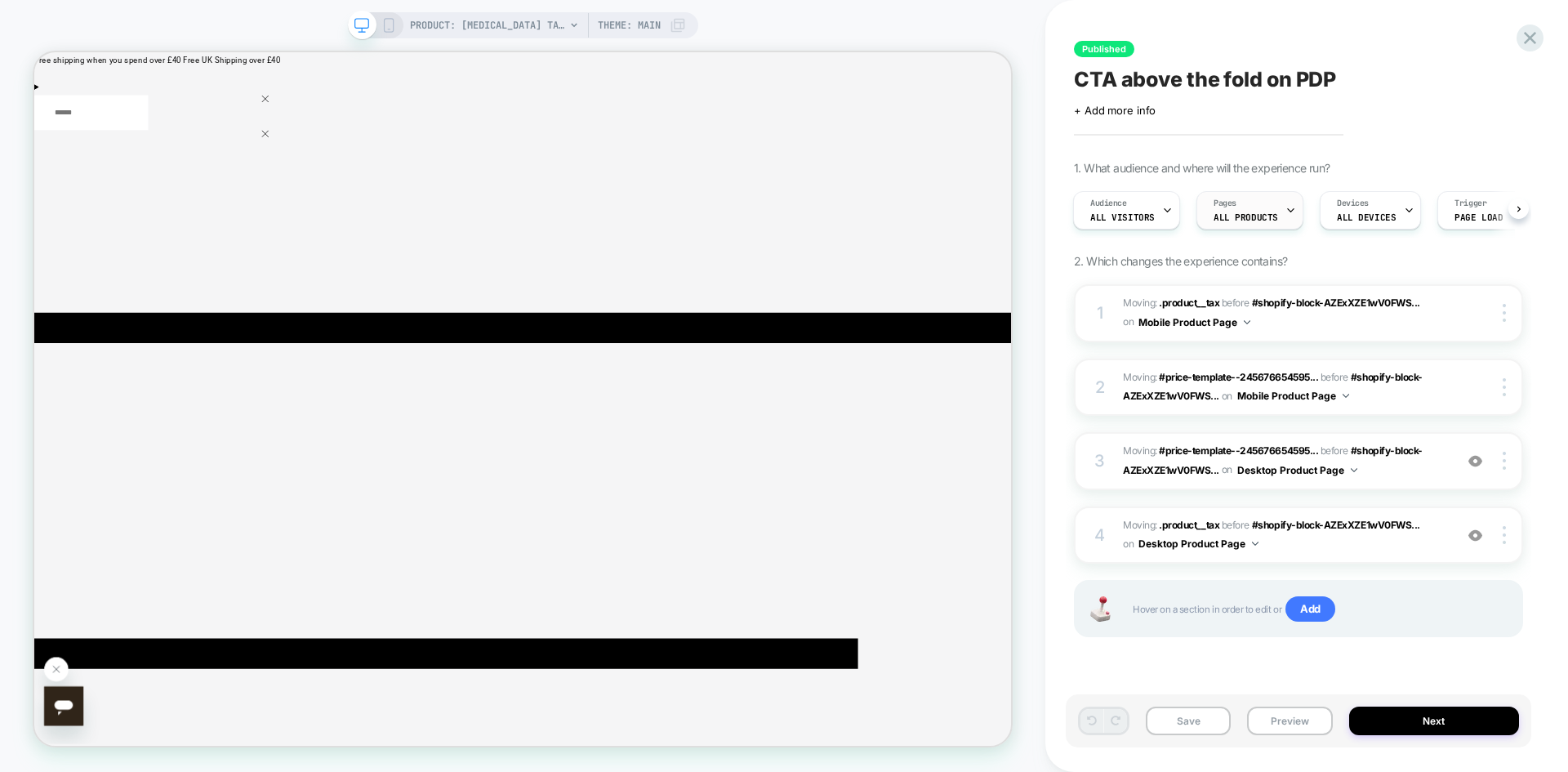
click at [1254, 218] on span "ALL PRODUCTS" at bounding box center [1246, 217] width 64 height 11
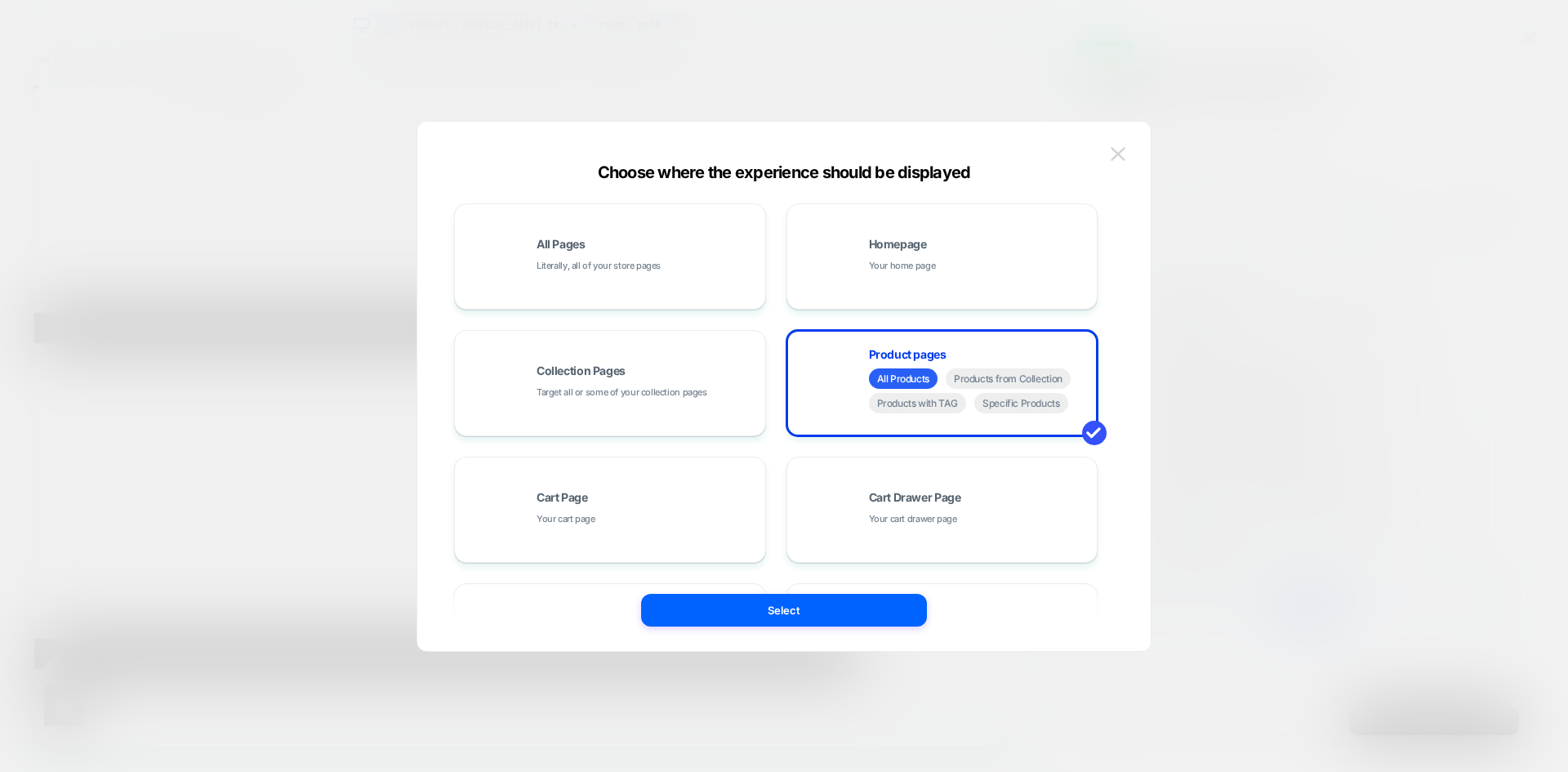
click at [1113, 155] on img at bounding box center [1118, 155] width 15 height 14
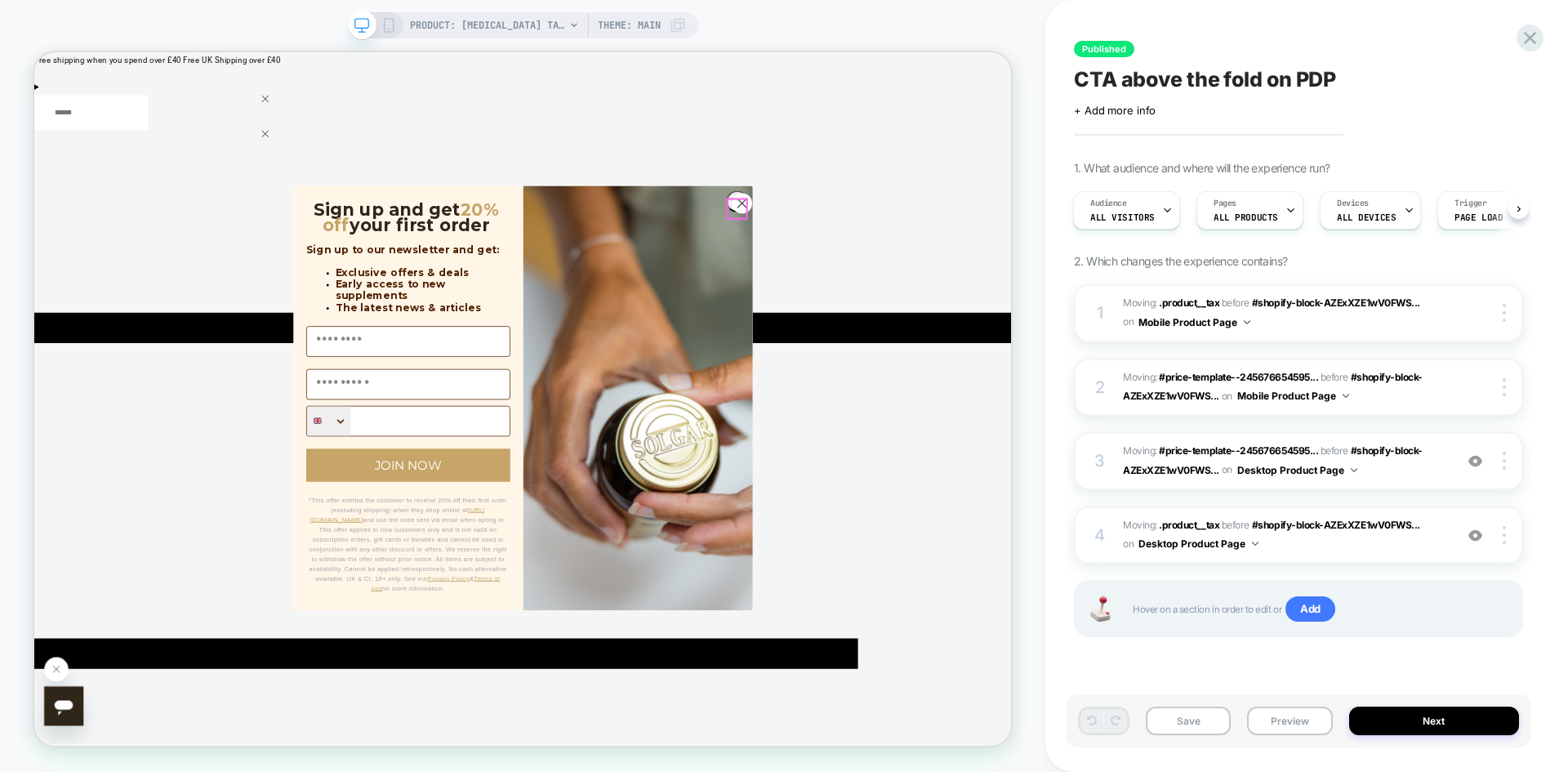
click at [964, 261] on circle "Close dialog" at bounding box center [977, 254] width 27 height 27
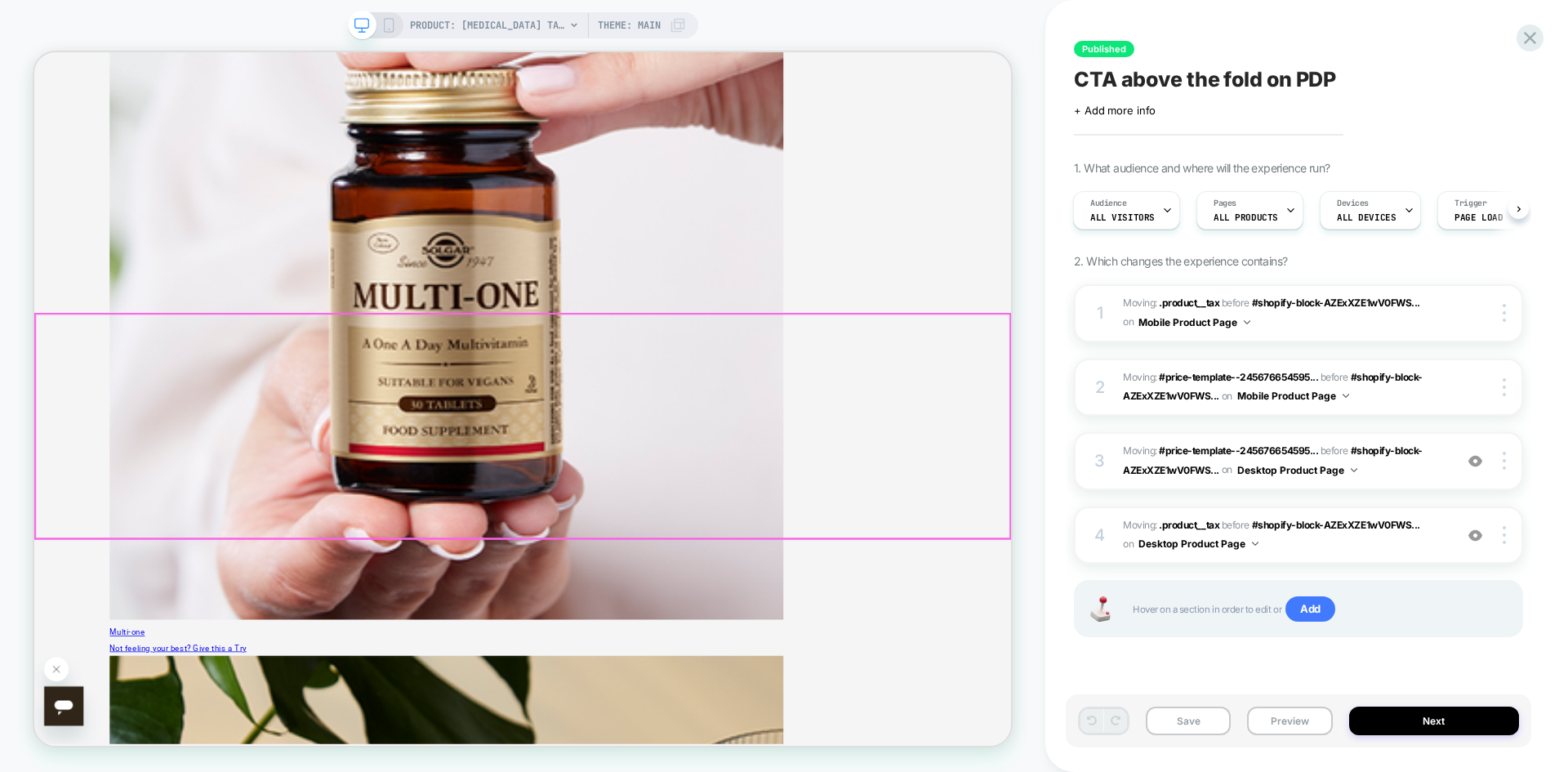
scroll to position [1813, 0]
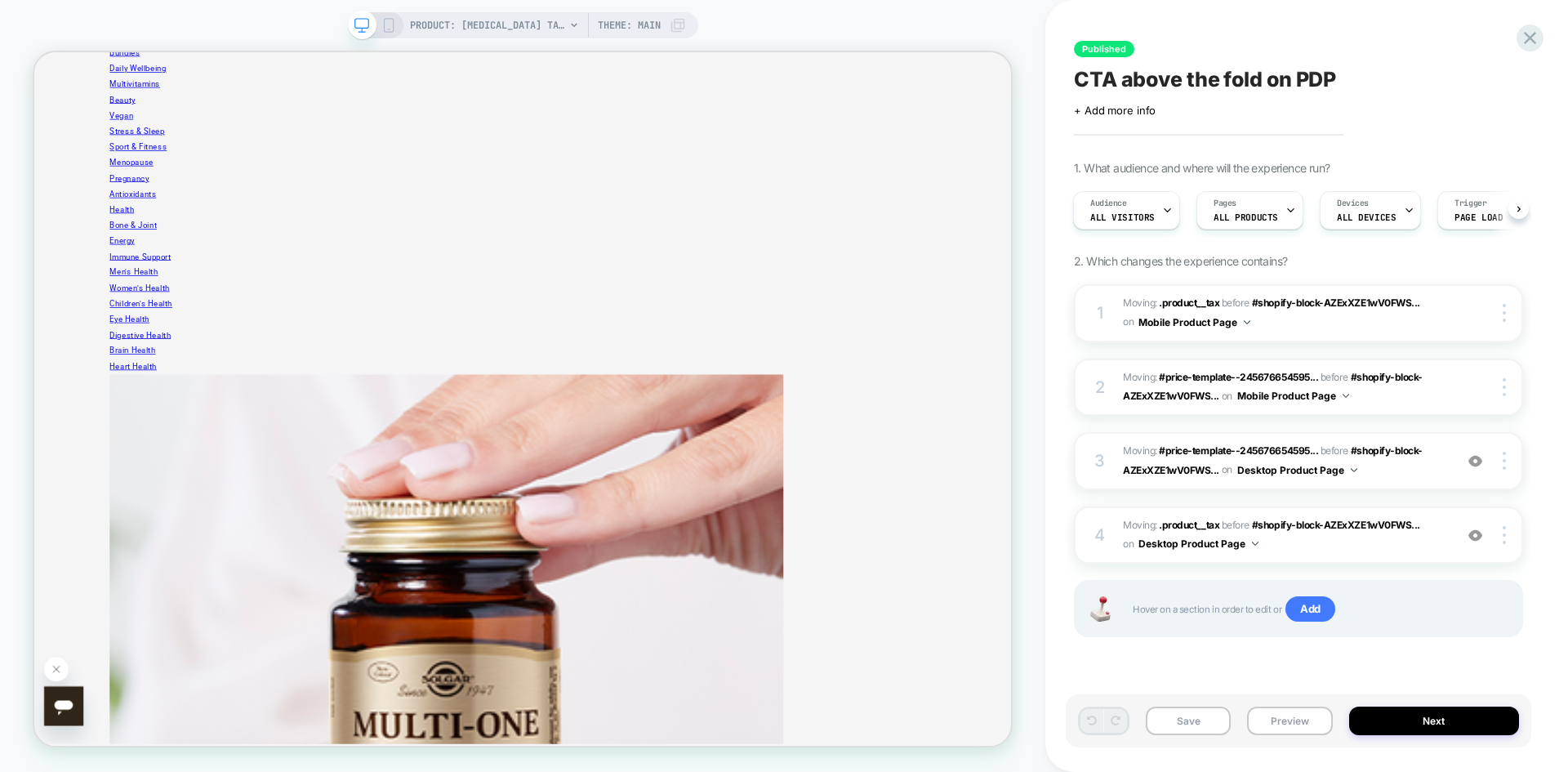
click at [396, 23] on div "PRODUCT: Magnesium Citrate Tablets [solgar] Theme: MAIN" at bounding box center [523, 26] width 351 height 26
click at [394, 24] on icon at bounding box center [388, 25] width 15 height 15
click at [387, 27] on icon at bounding box center [388, 25] width 15 height 15
click at [385, 27] on icon at bounding box center [388, 25] width 15 height 15
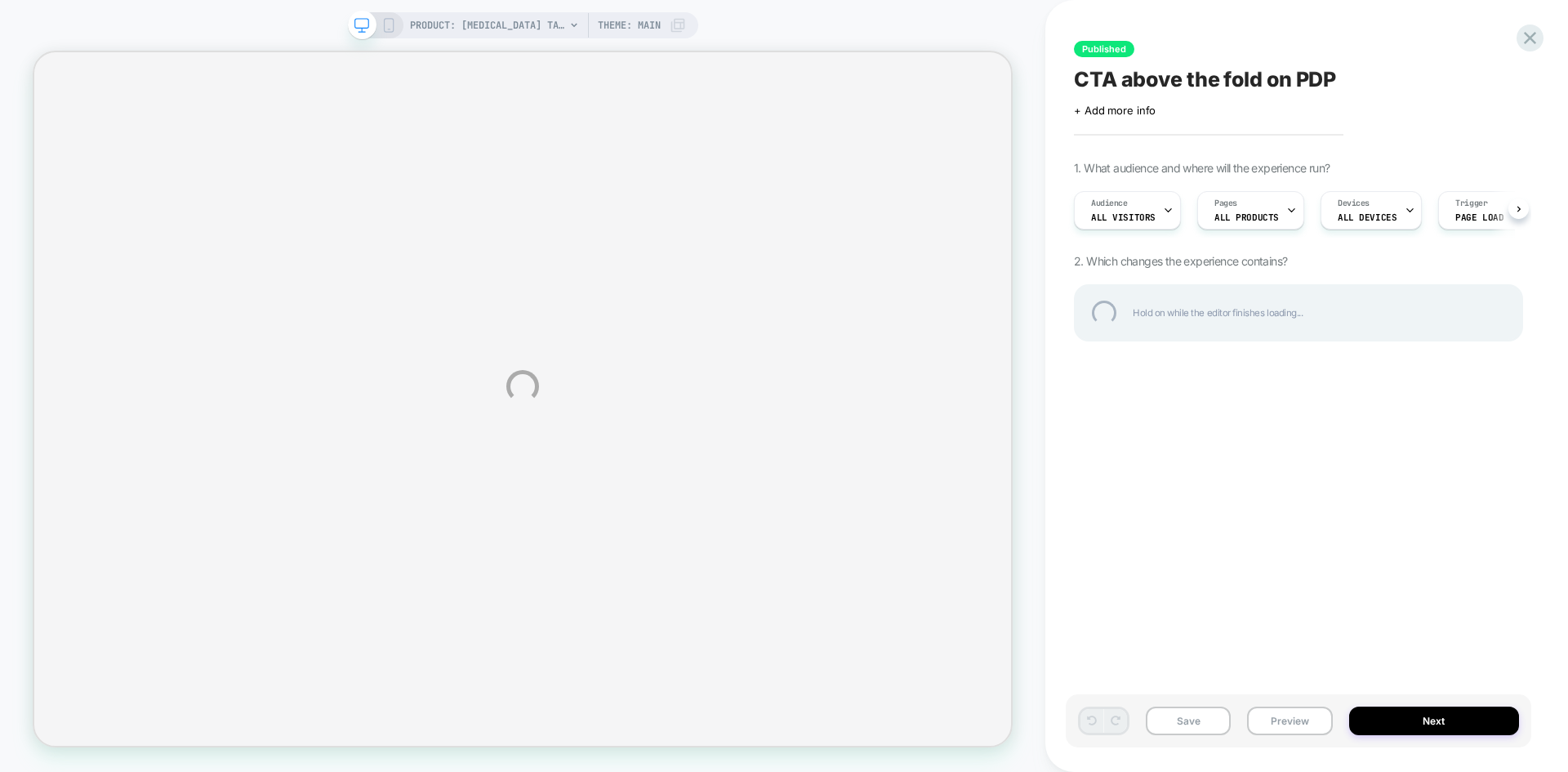
click at [1269, 723] on div "PRODUCT: [MEDICAL_DATA] Tablets [solgar] PRODUCT: [MEDICAL_DATA] Tablets [solga…" at bounding box center [784, 386] width 1568 height 772
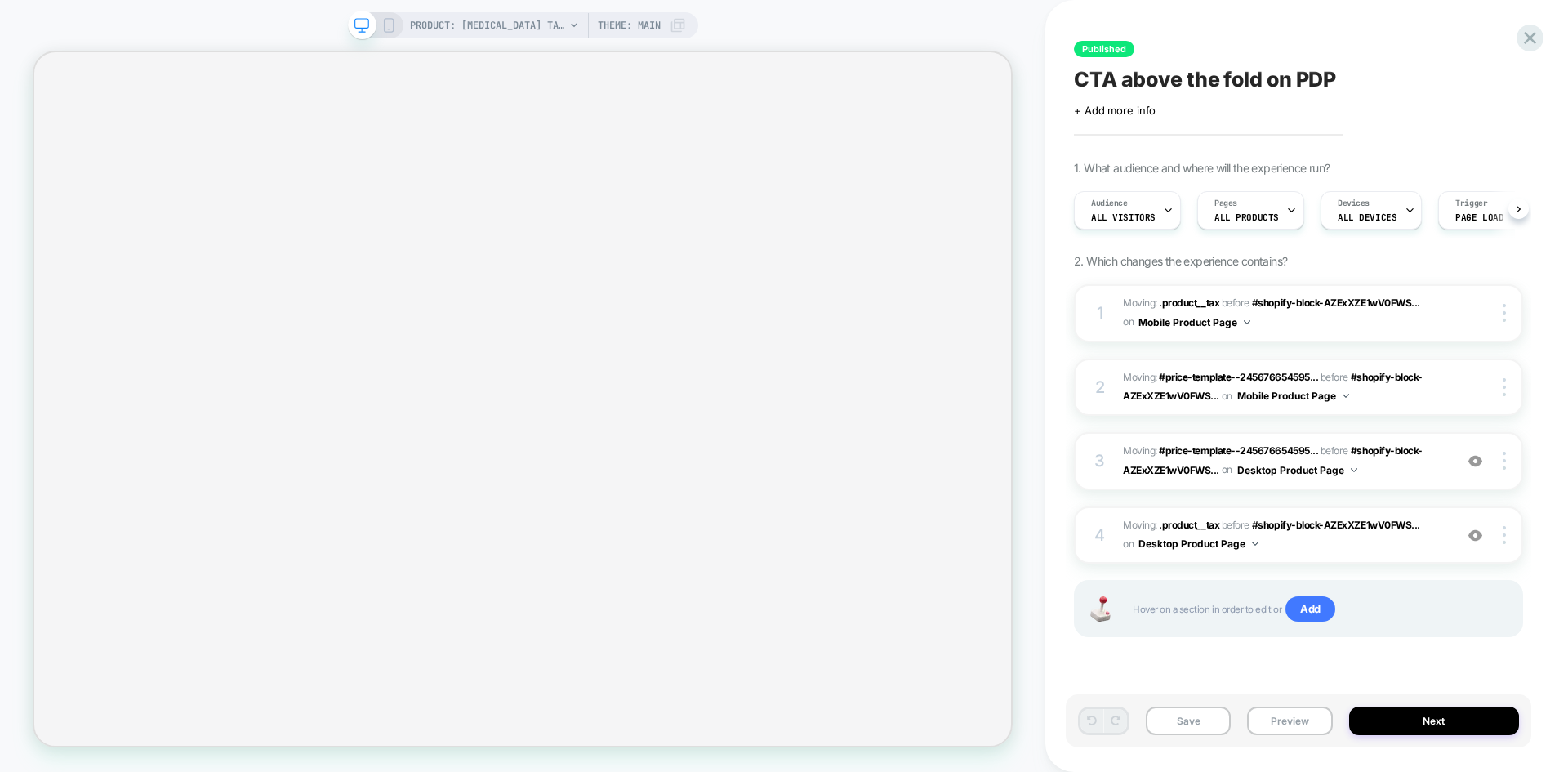
scroll to position [0, 1]
drag, startPoint x: 392, startPoint y: 29, endPoint x: 457, endPoint y: 4, distance: 69.6
click at [392, 29] on rect at bounding box center [388, 25] width 9 height 13
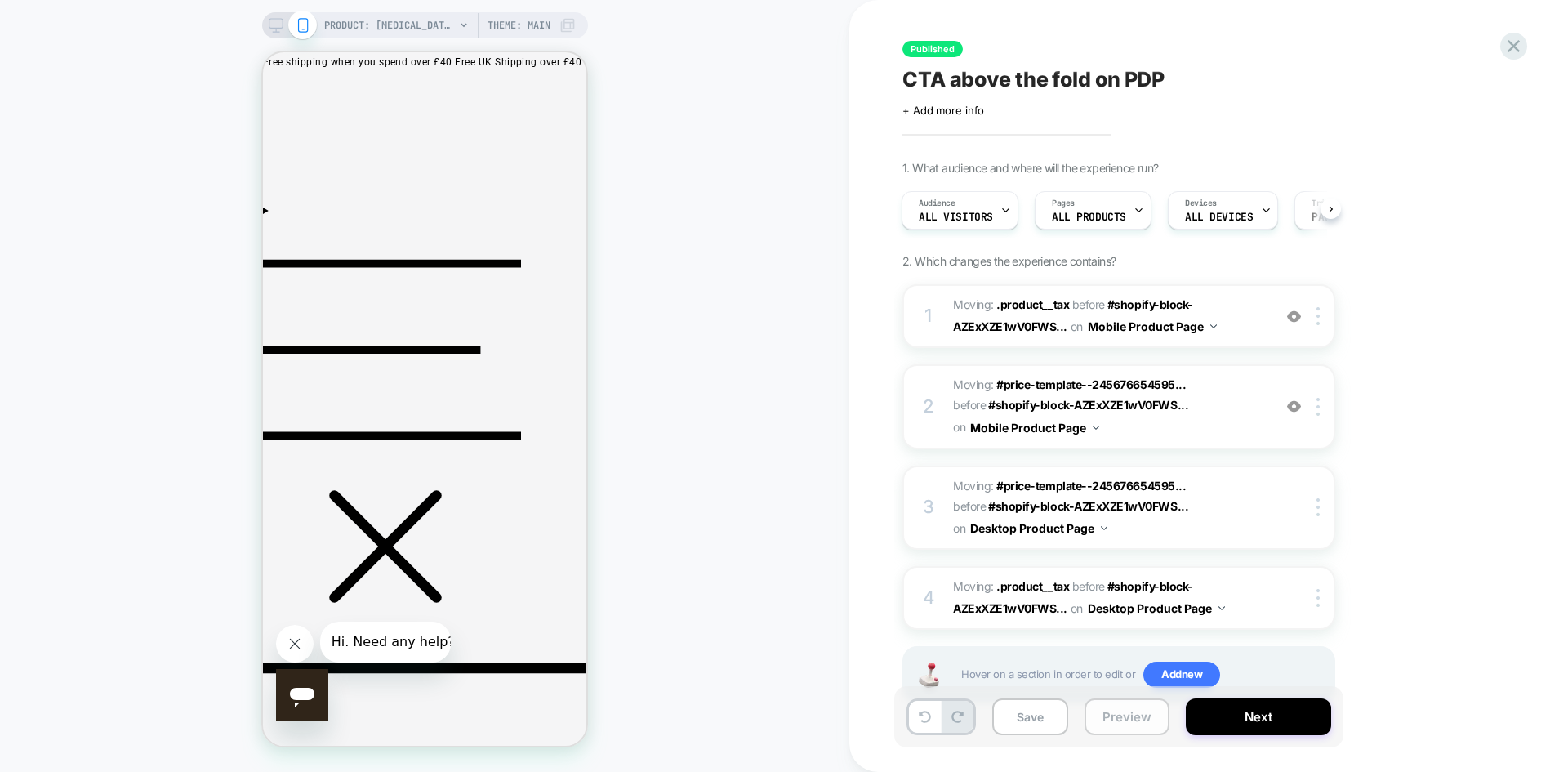
click at [1135, 716] on button "Preview" at bounding box center [1127, 717] width 85 height 37
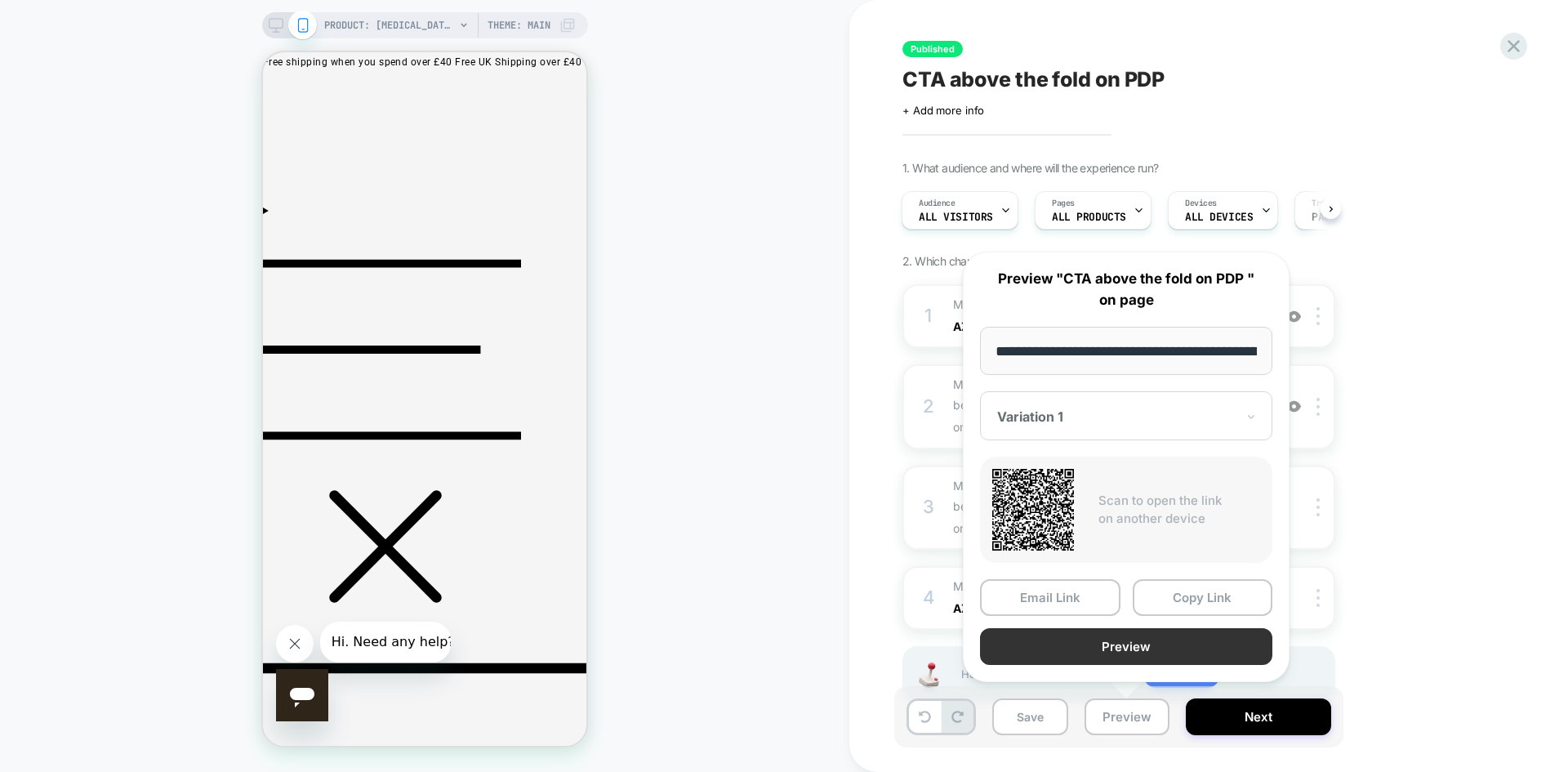
click at [1127, 651] on button "Preview" at bounding box center [1126, 647] width 292 height 37
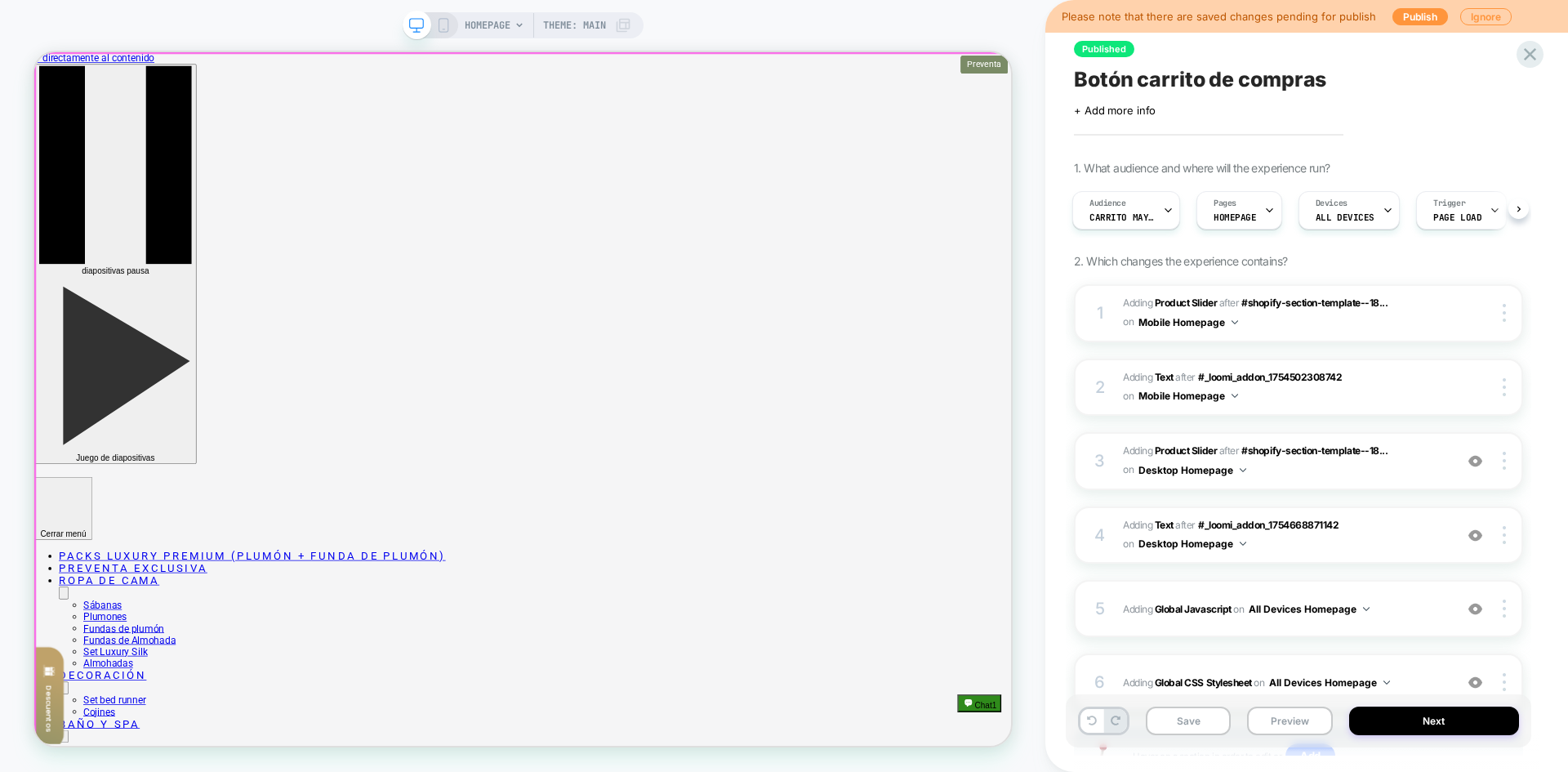
scroll to position [135, 0]
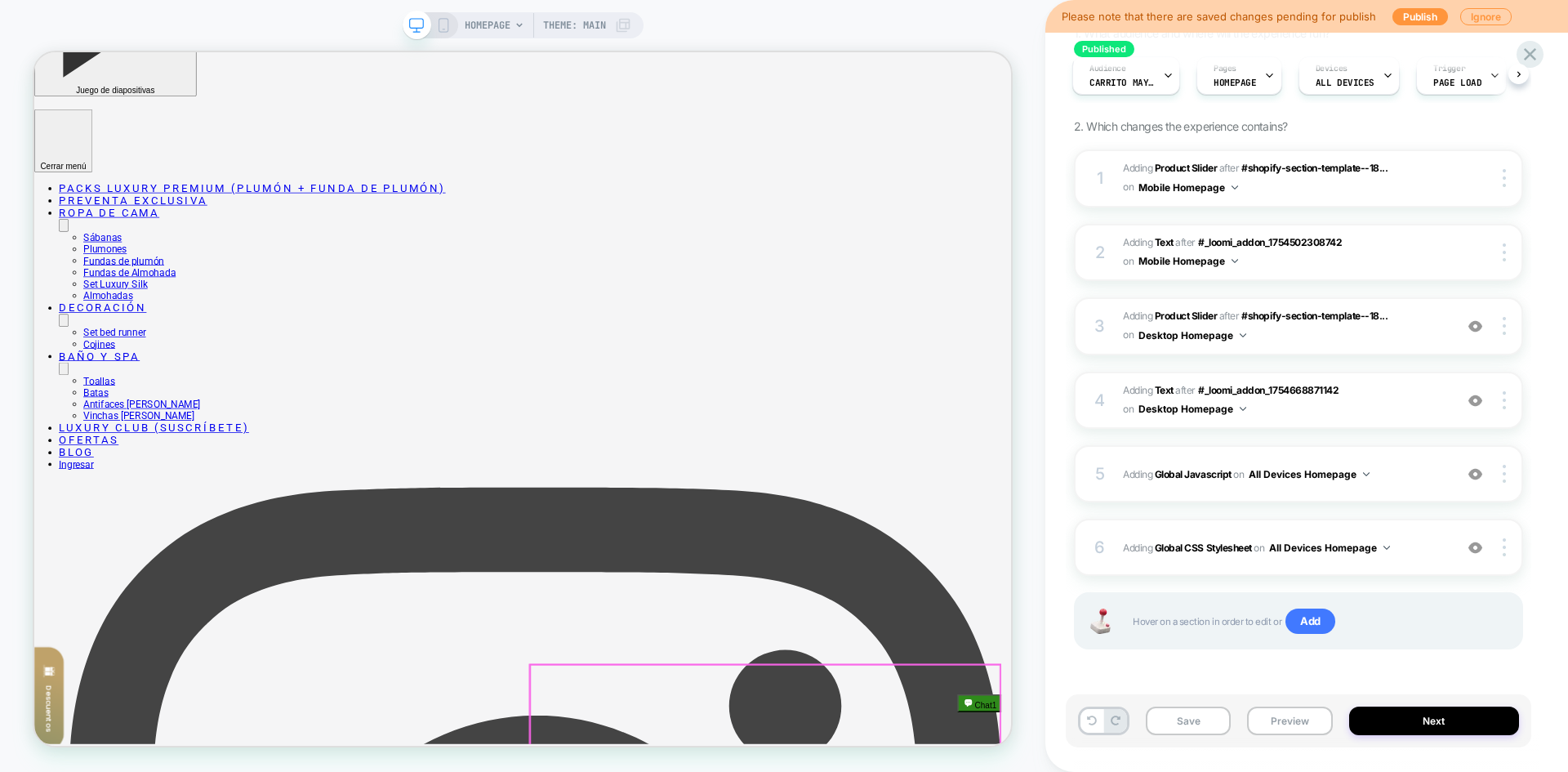
scroll to position [899, 0]
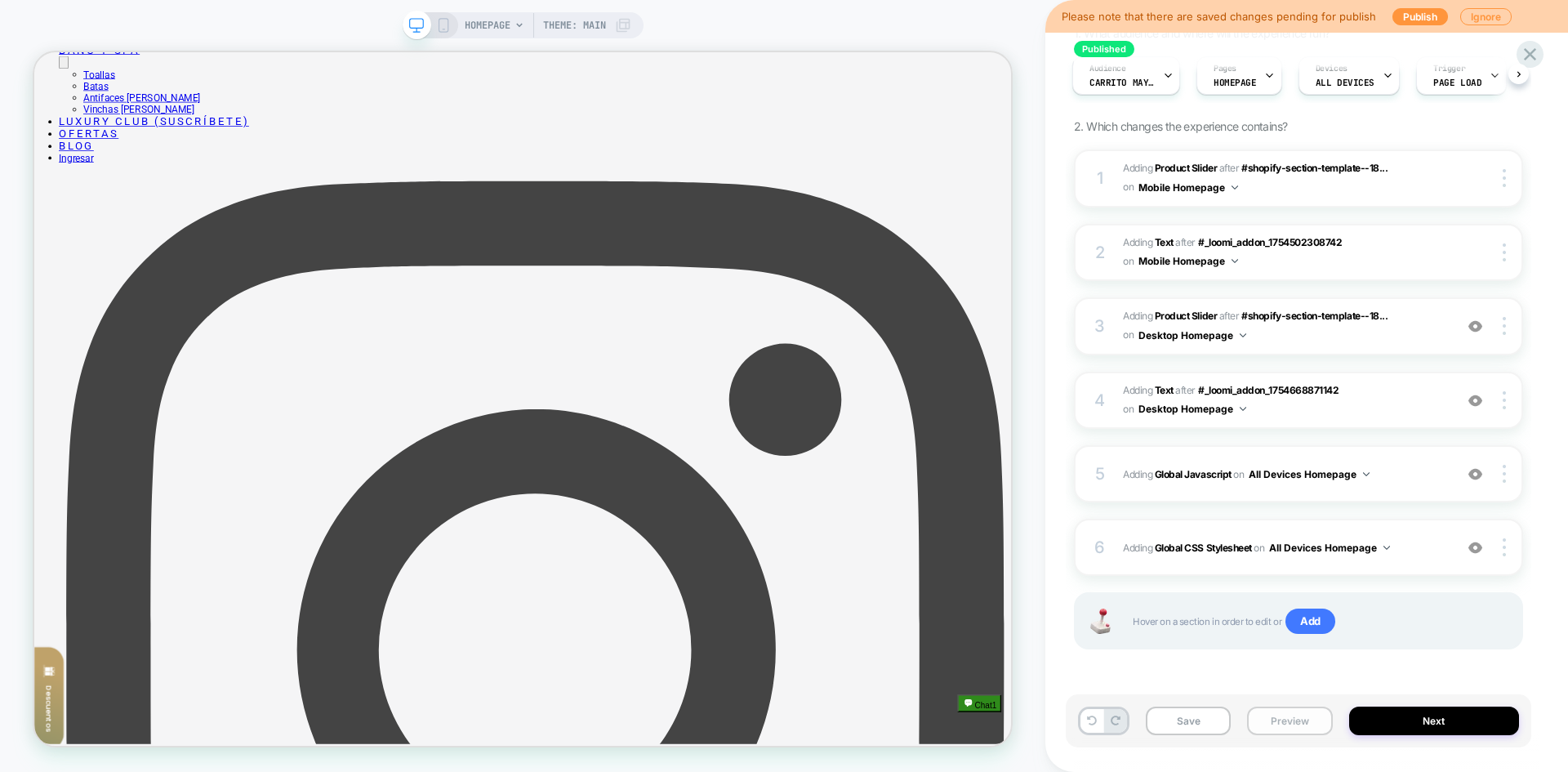
click at [1270, 722] on button "Preview" at bounding box center [1290, 721] width 85 height 28
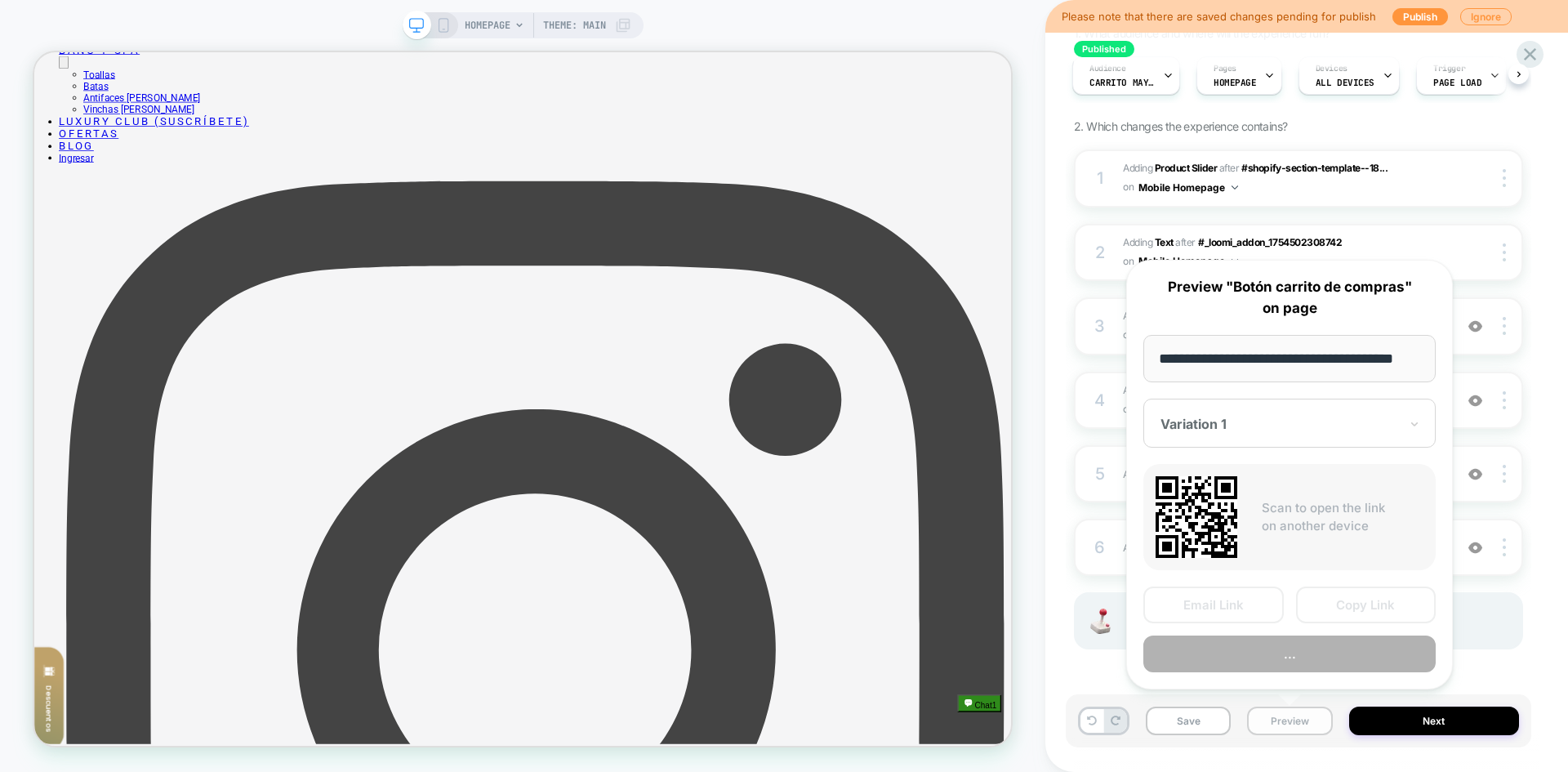
scroll to position [0, 27]
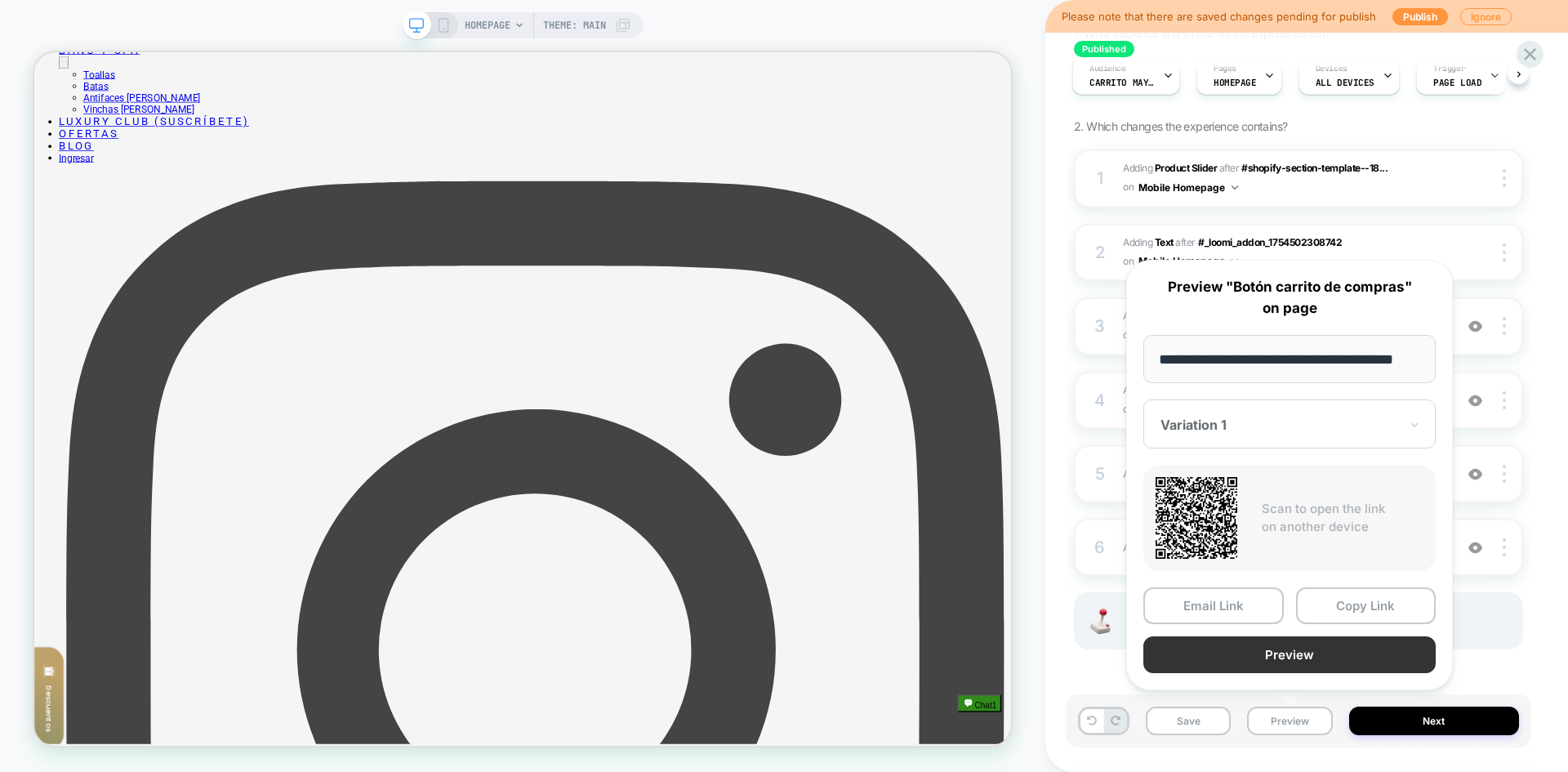
click at [1290, 656] on button "Preview" at bounding box center [1289, 655] width 292 height 37
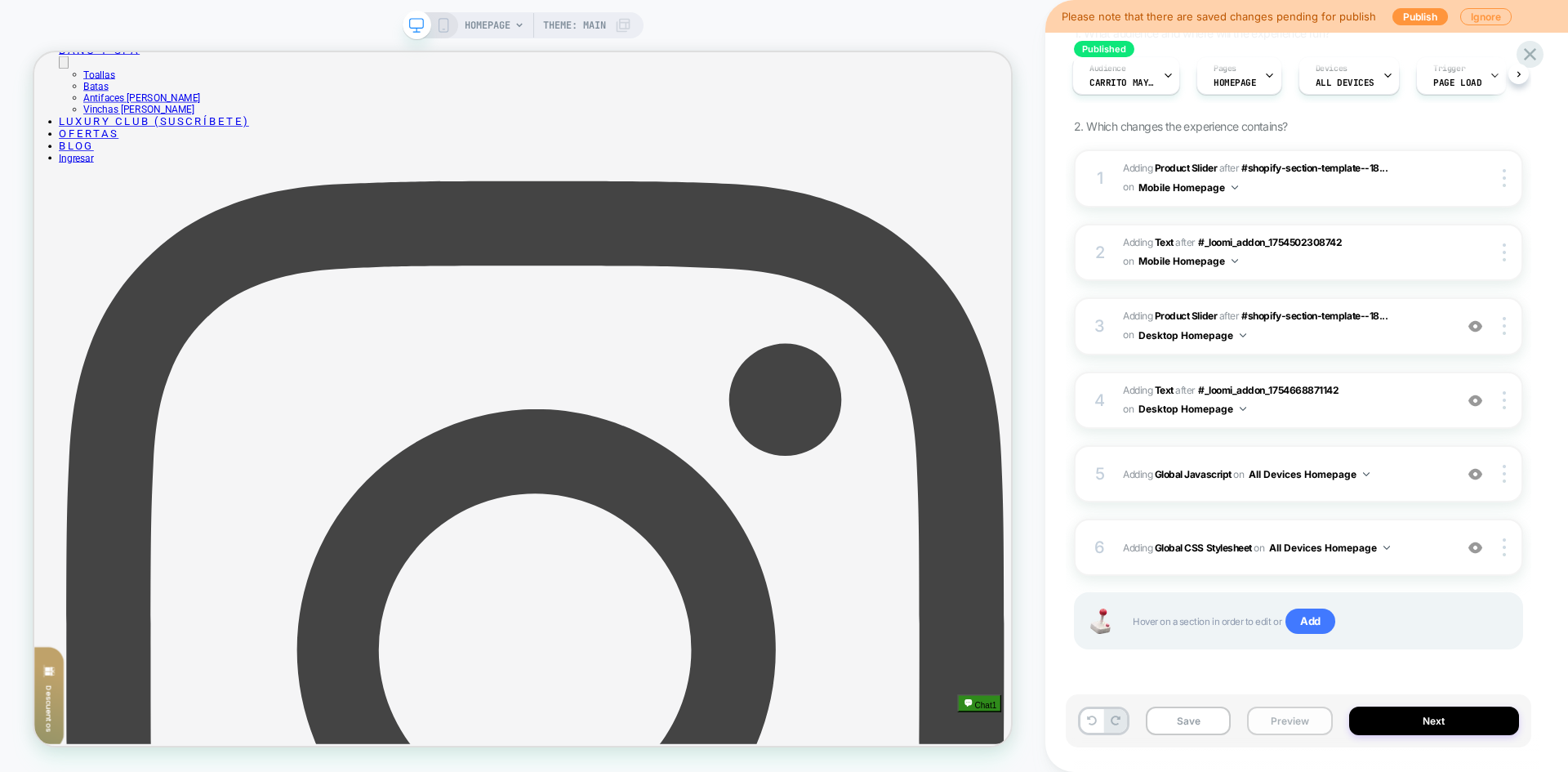
click at [1305, 726] on button "Preview" at bounding box center [1290, 721] width 85 height 28
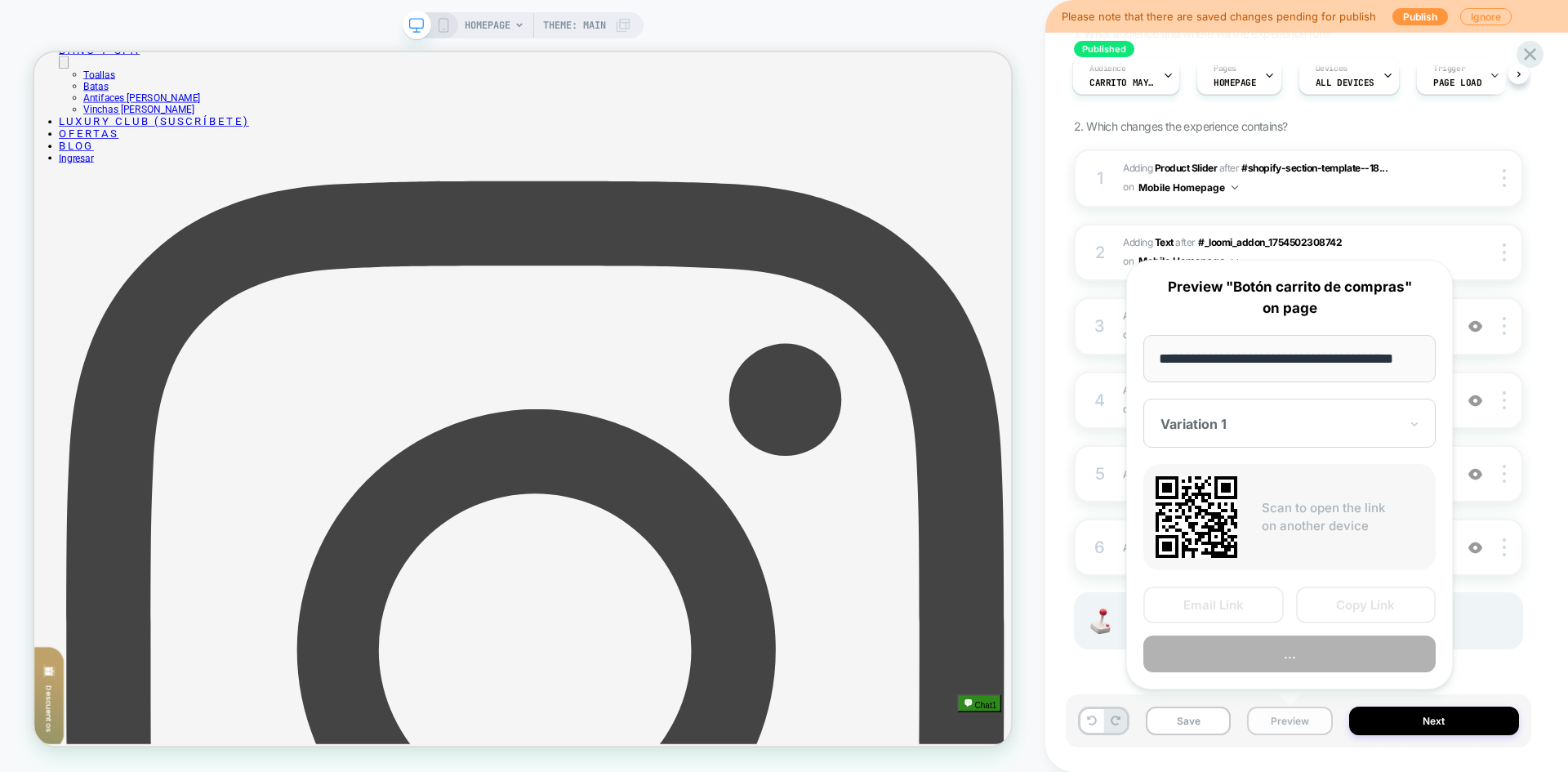
scroll to position [0, 27]
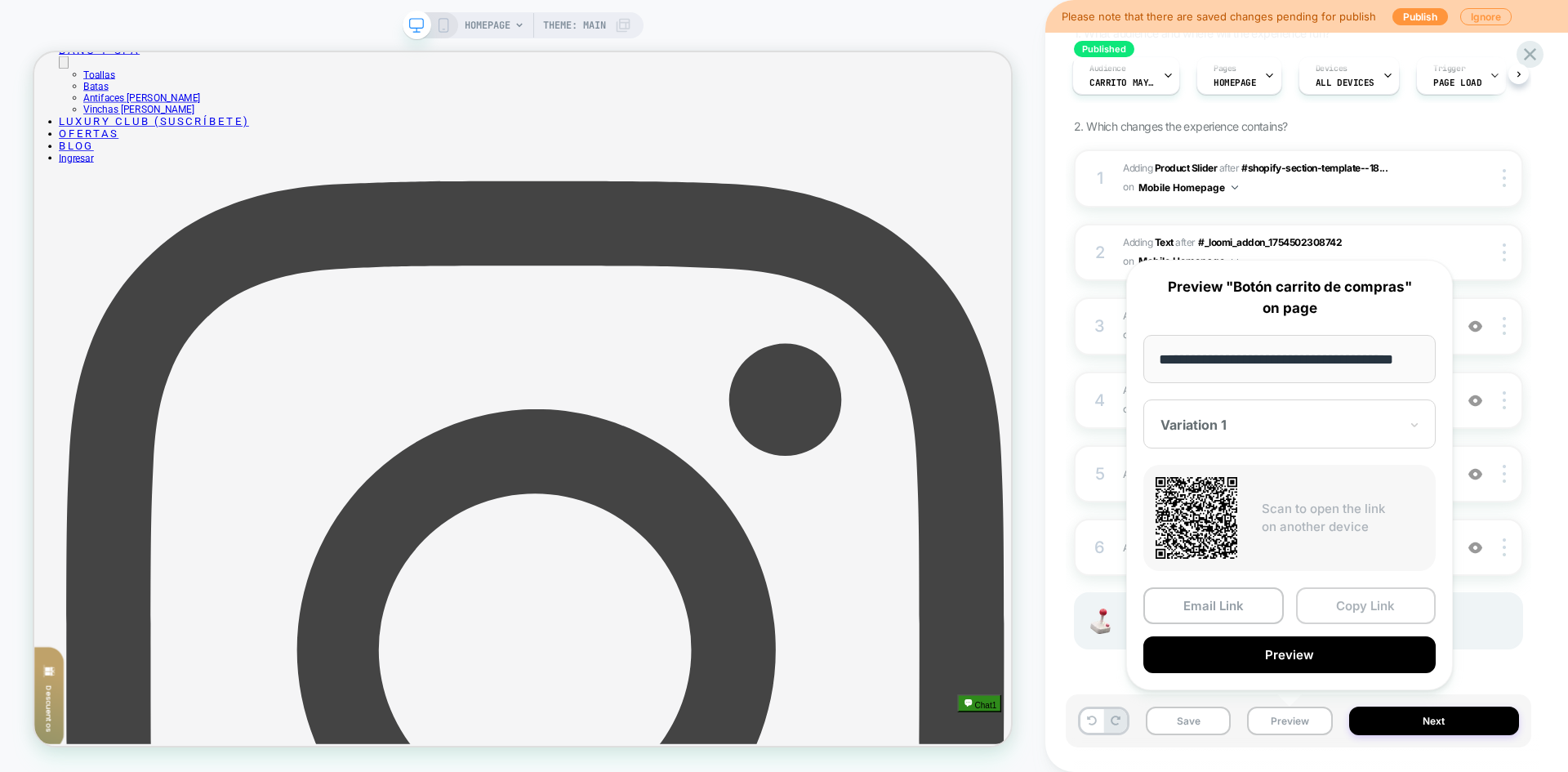
click at [1353, 606] on button "Copy Link" at bounding box center [1366, 606] width 140 height 37
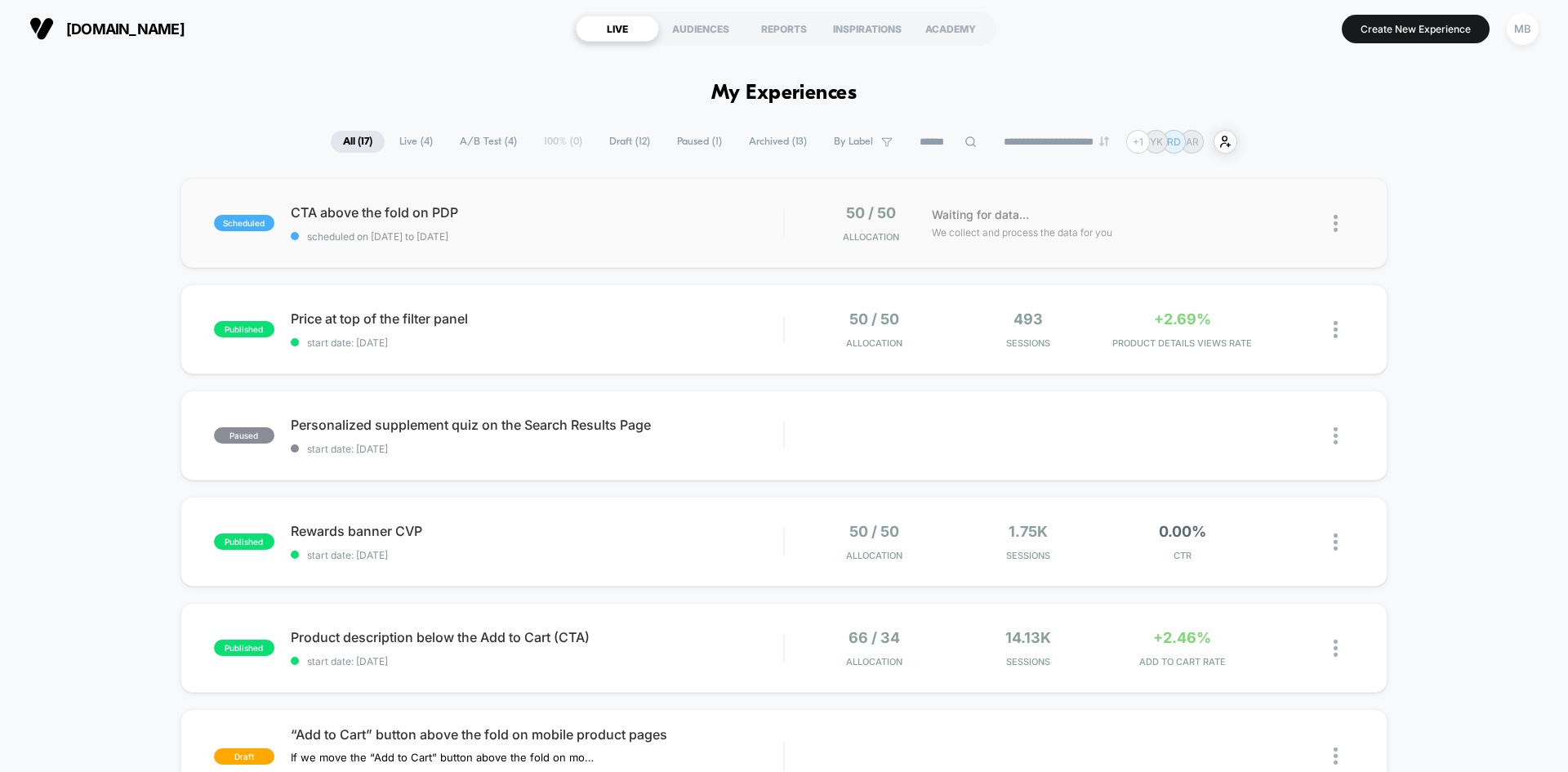
click at [255, 246] on div "scheduled CTA above the fold on PDP scheduled on [DATE] to [DATE] 50 / 50 Alloc…" at bounding box center [783, 223] width 1207 height 90
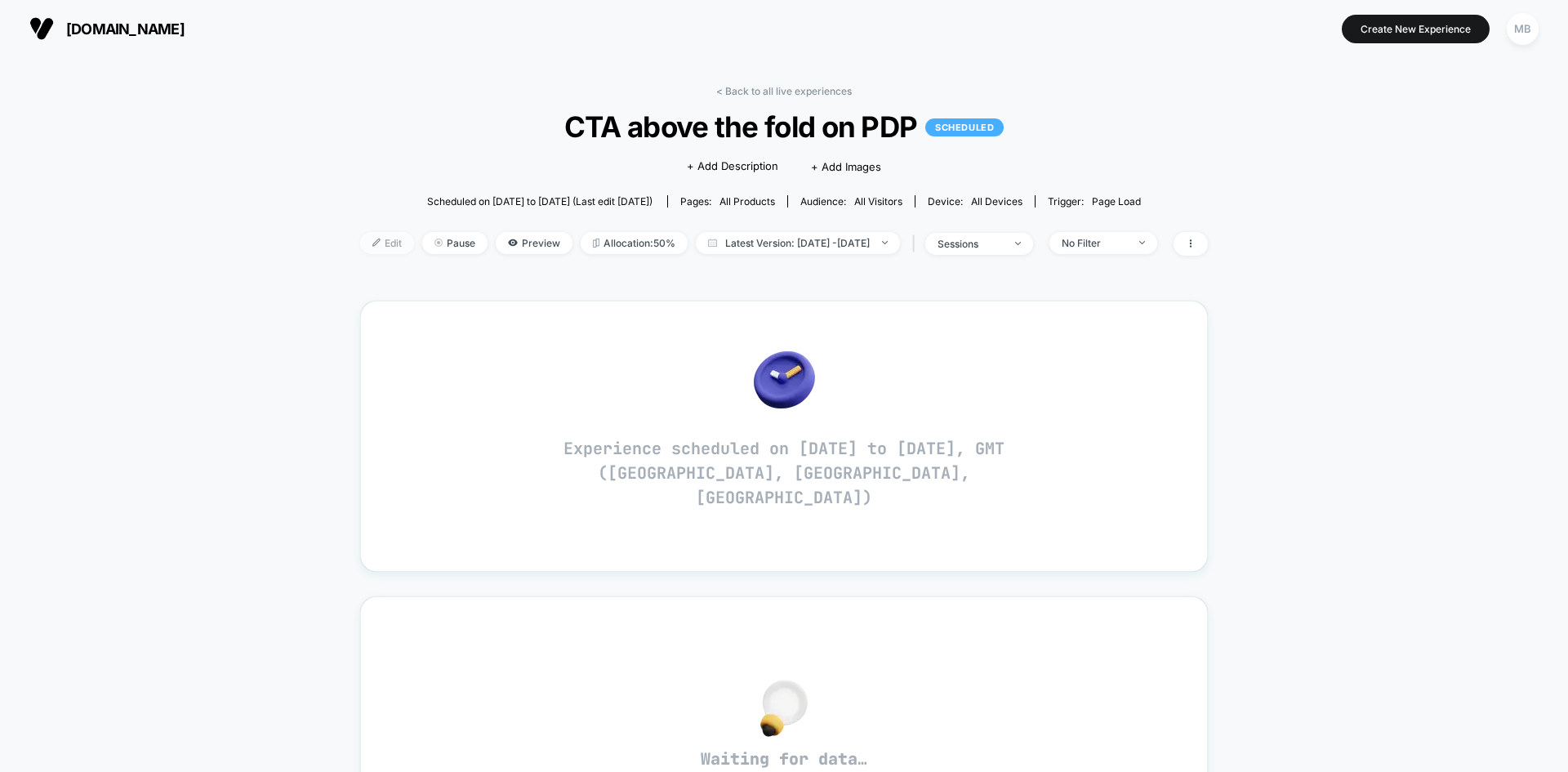
click at [360, 237] on span "Edit" at bounding box center [387, 243] width 54 height 22
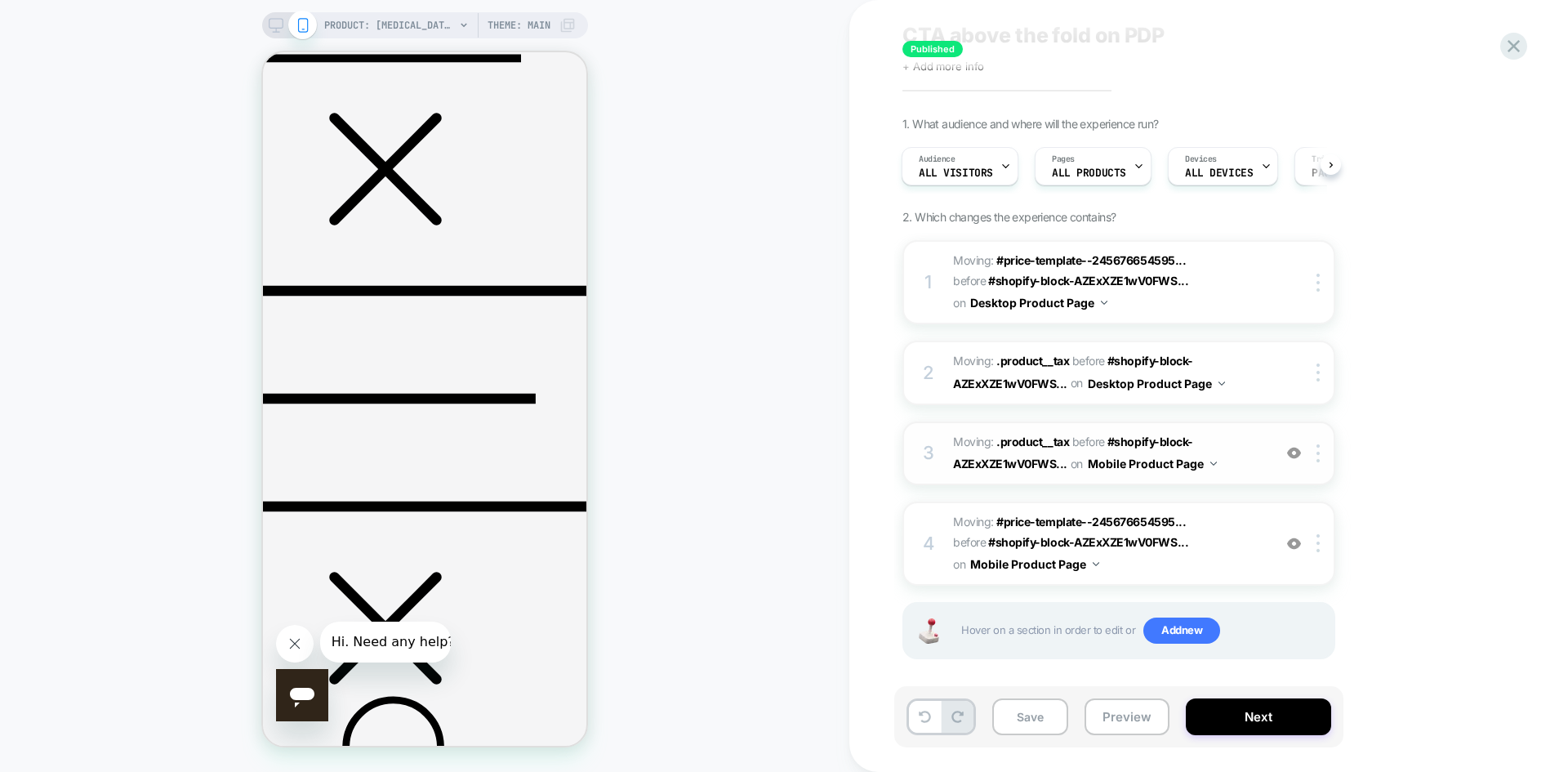
scroll to position [54, 0]
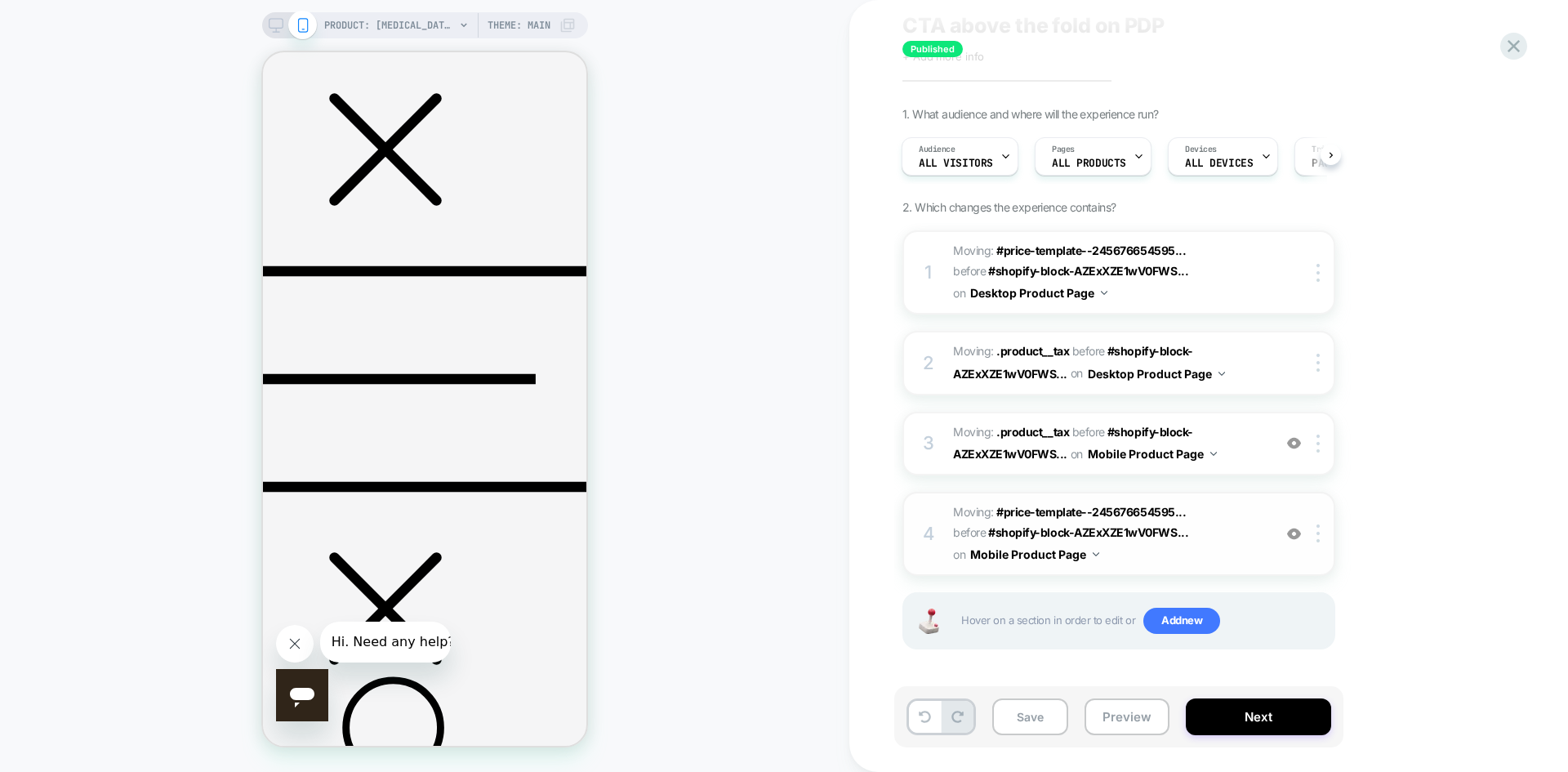
click at [1287, 537] on img at bounding box center [1294, 534] width 14 height 14
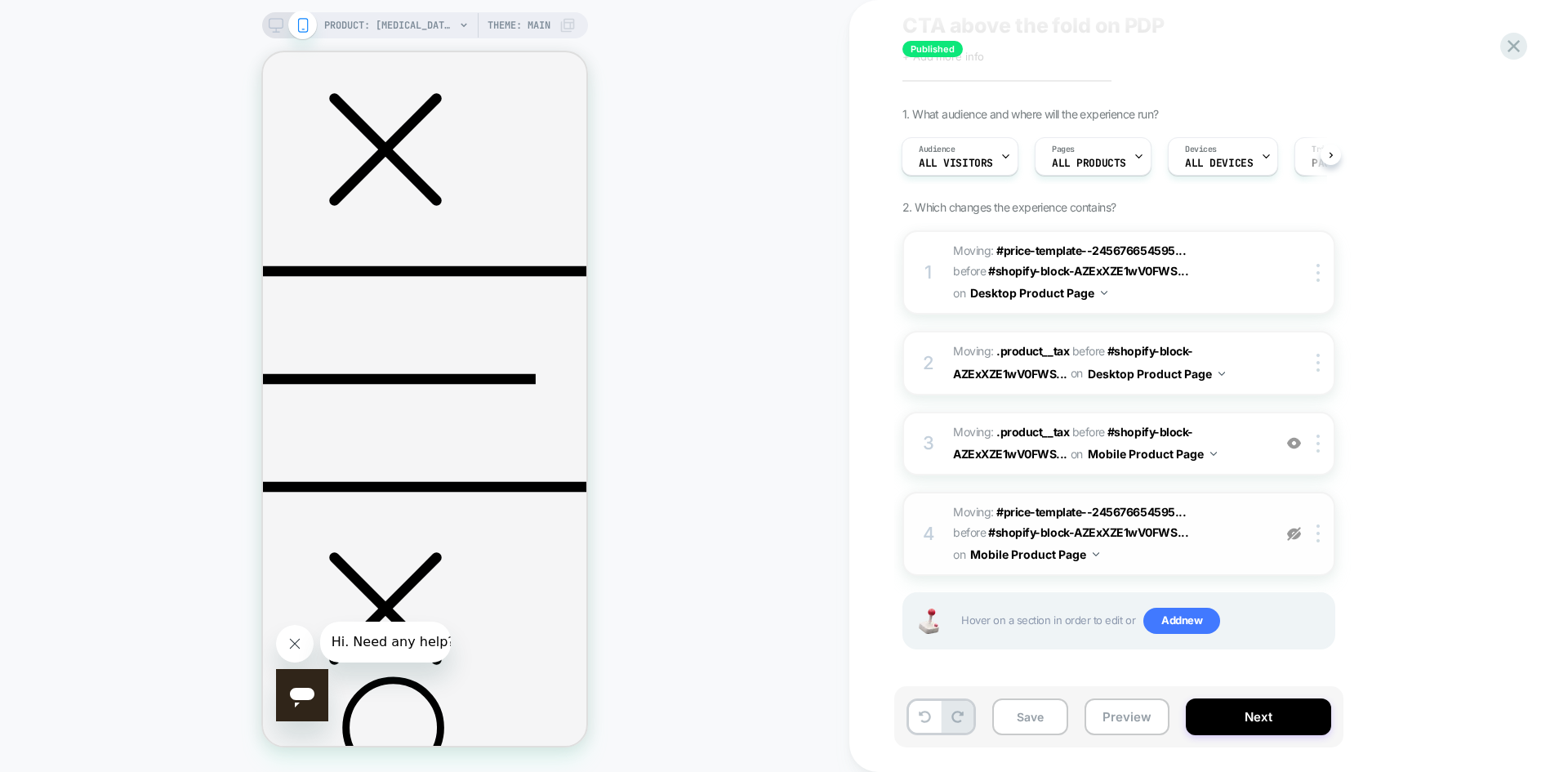
click at [1287, 537] on img at bounding box center [1294, 534] width 14 height 14
click at [1293, 534] on img at bounding box center [1294, 534] width 14 height 14
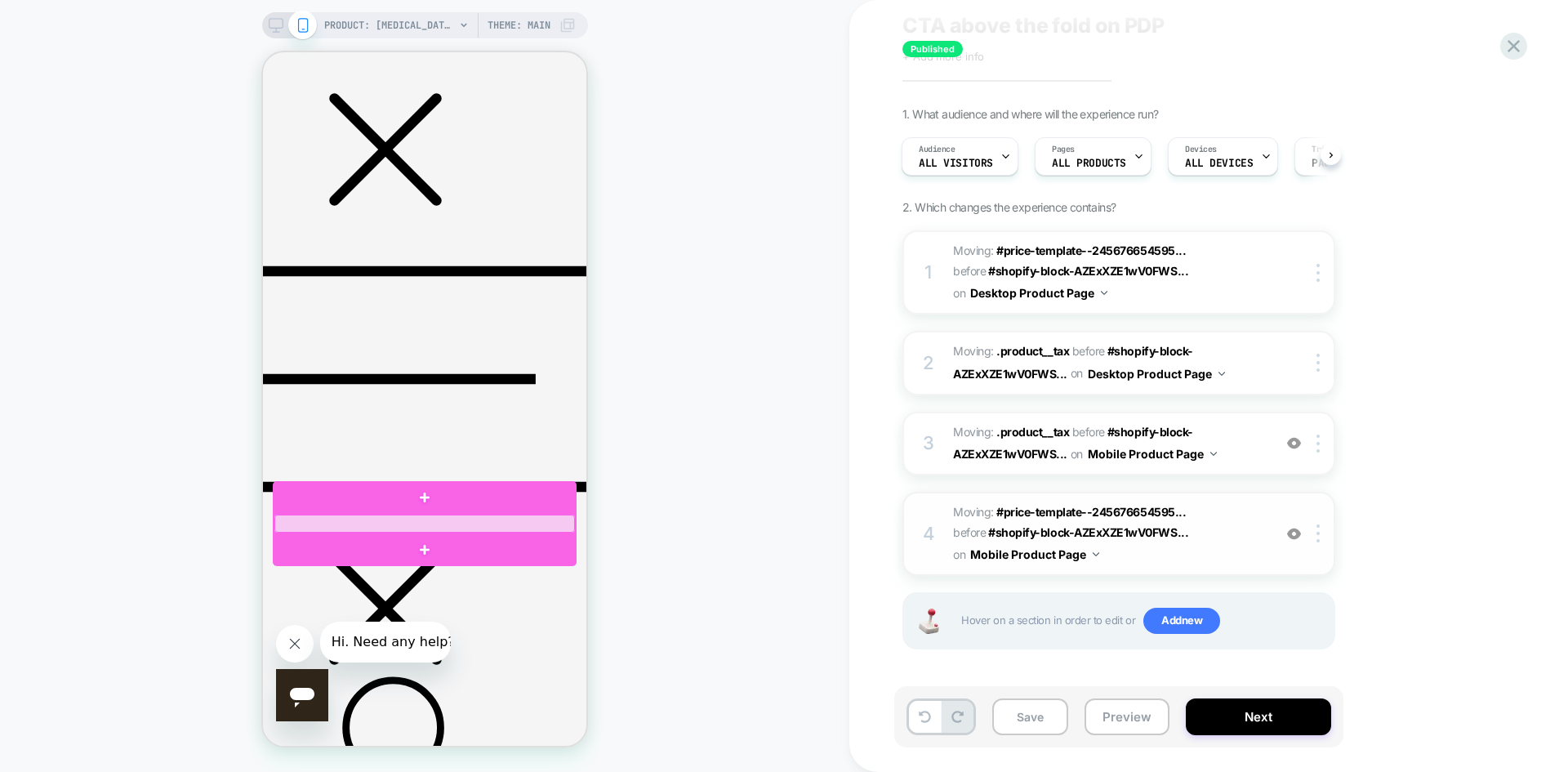
click at [343, 527] on div at bounding box center [425, 524] width 300 height 18
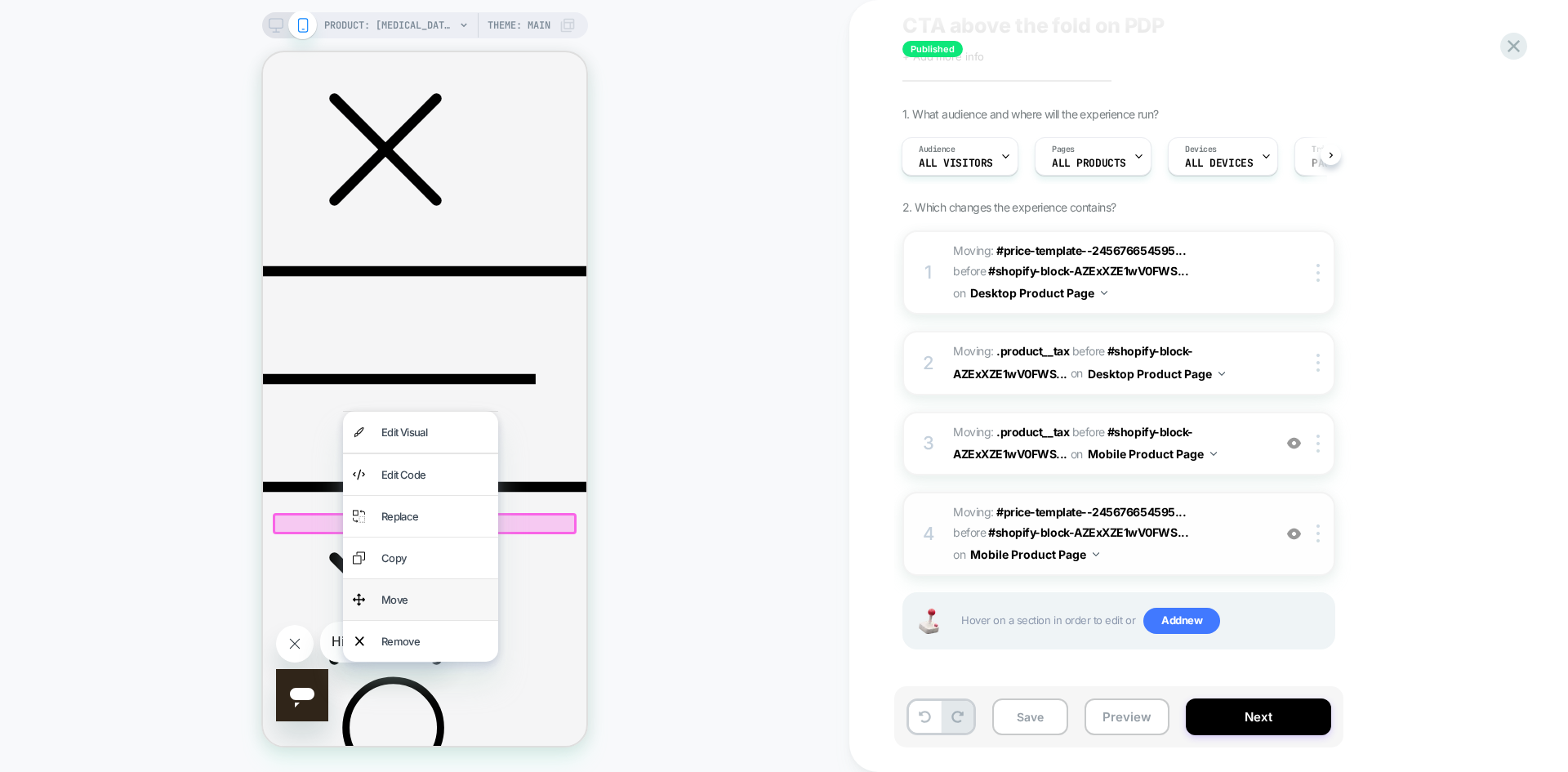
click at [418, 600] on div "Move" at bounding box center [434, 600] width 107 height 21
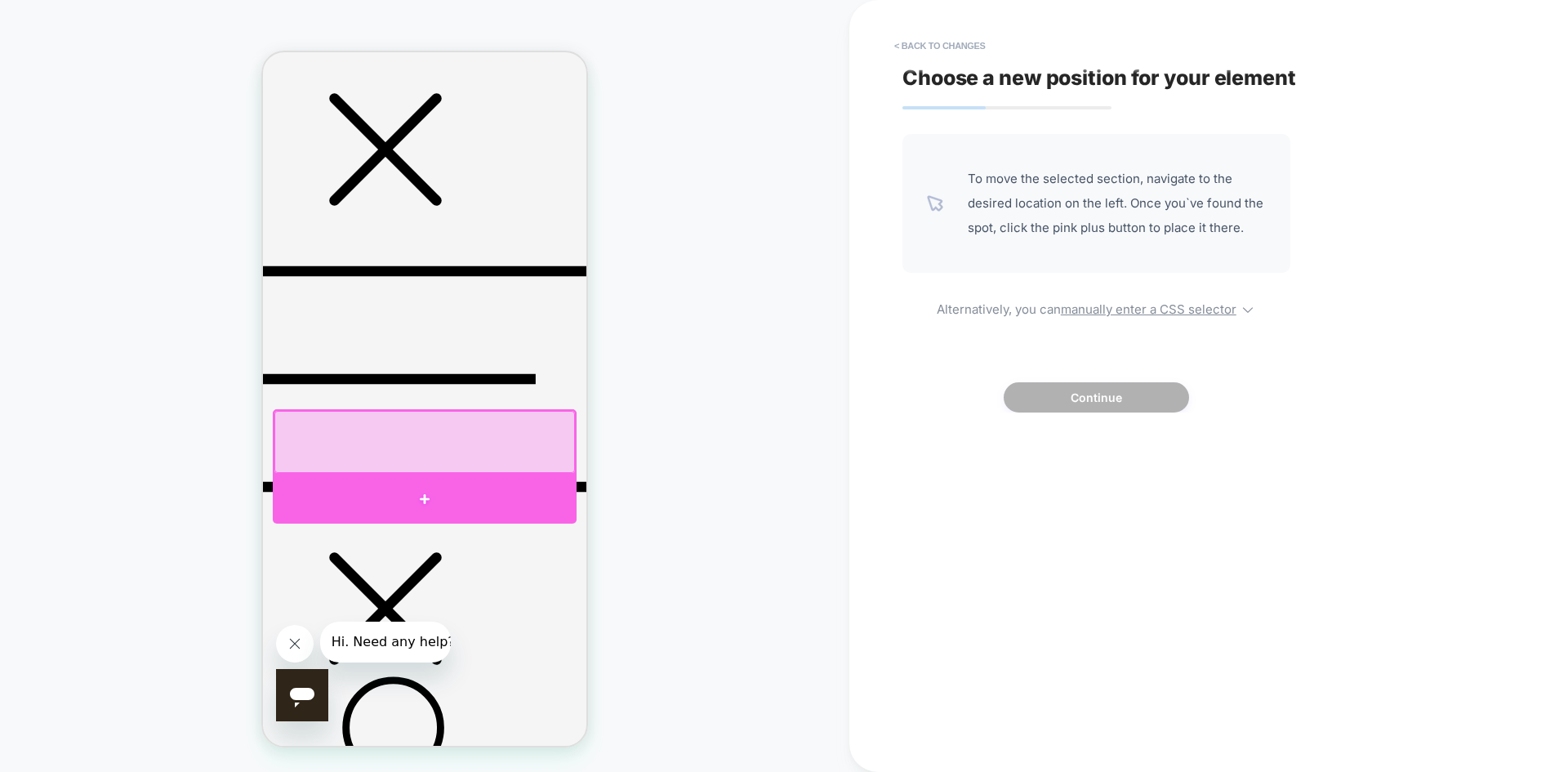
click at [427, 496] on div at bounding box center [425, 499] width 304 height 49
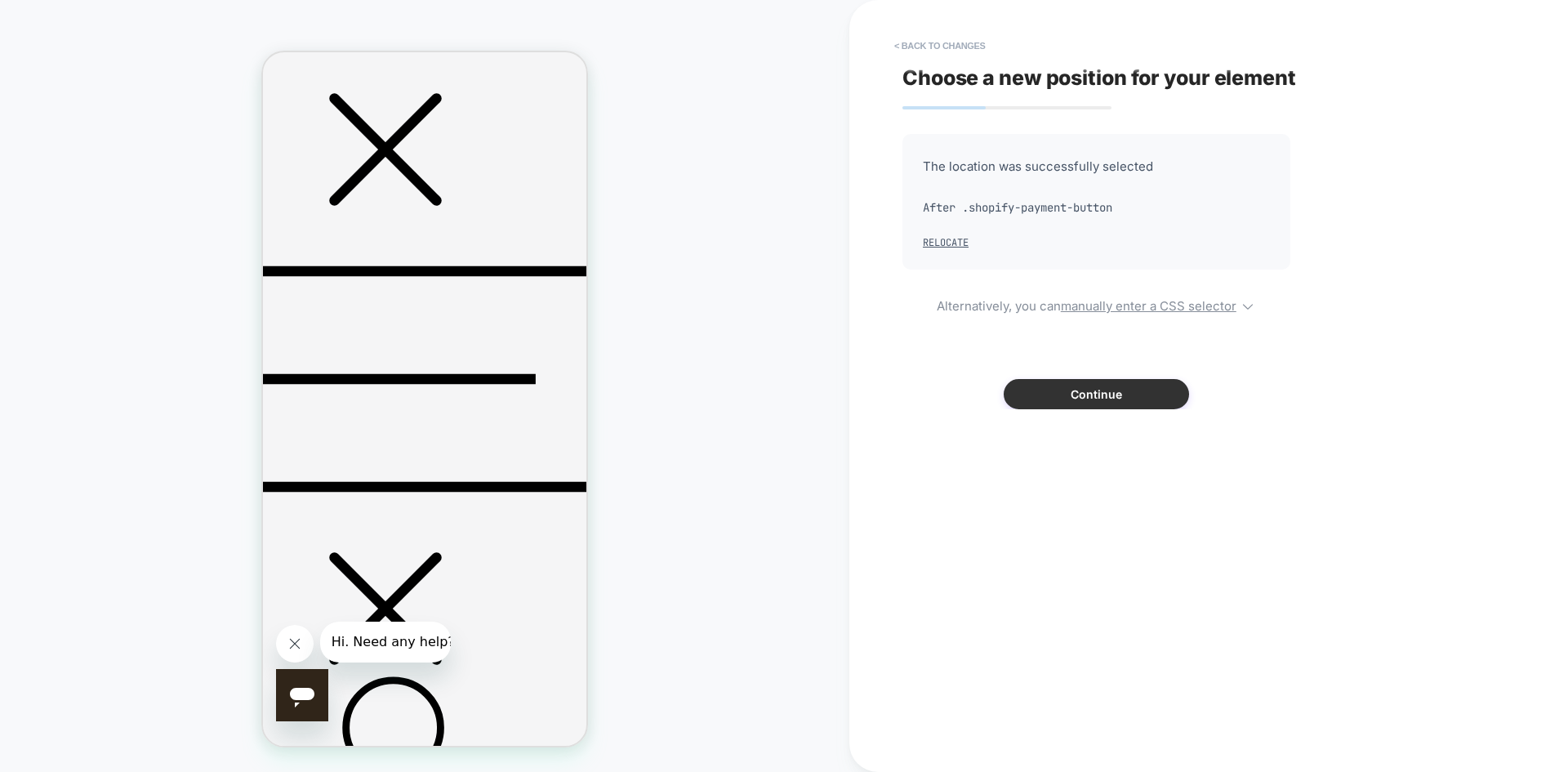
click at [1113, 402] on button "Continue" at bounding box center [1097, 394] width 185 height 30
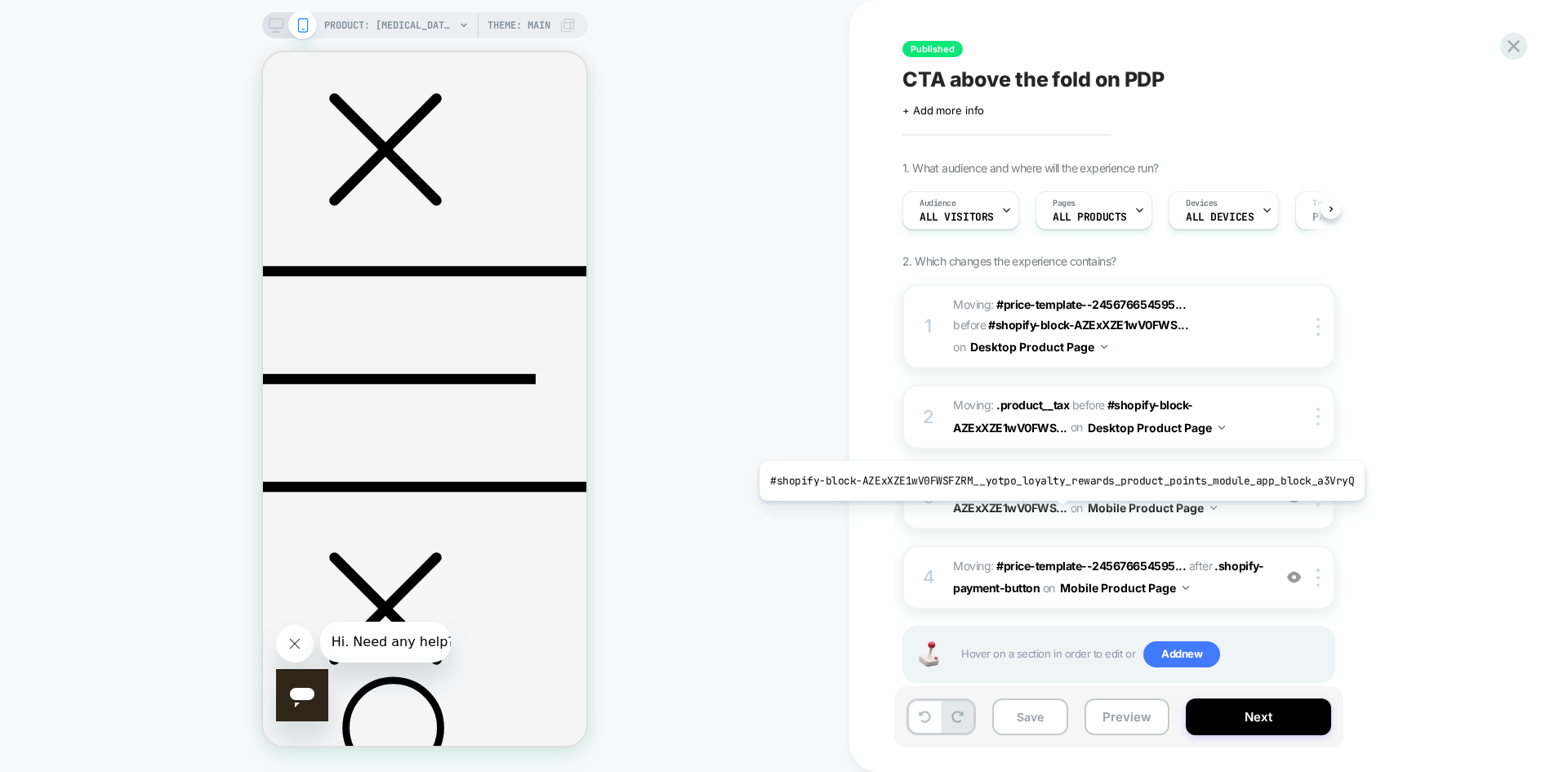
scroll to position [0, 1]
click at [1119, 719] on button "Preview" at bounding box center [1127, 717] width 85 height 37
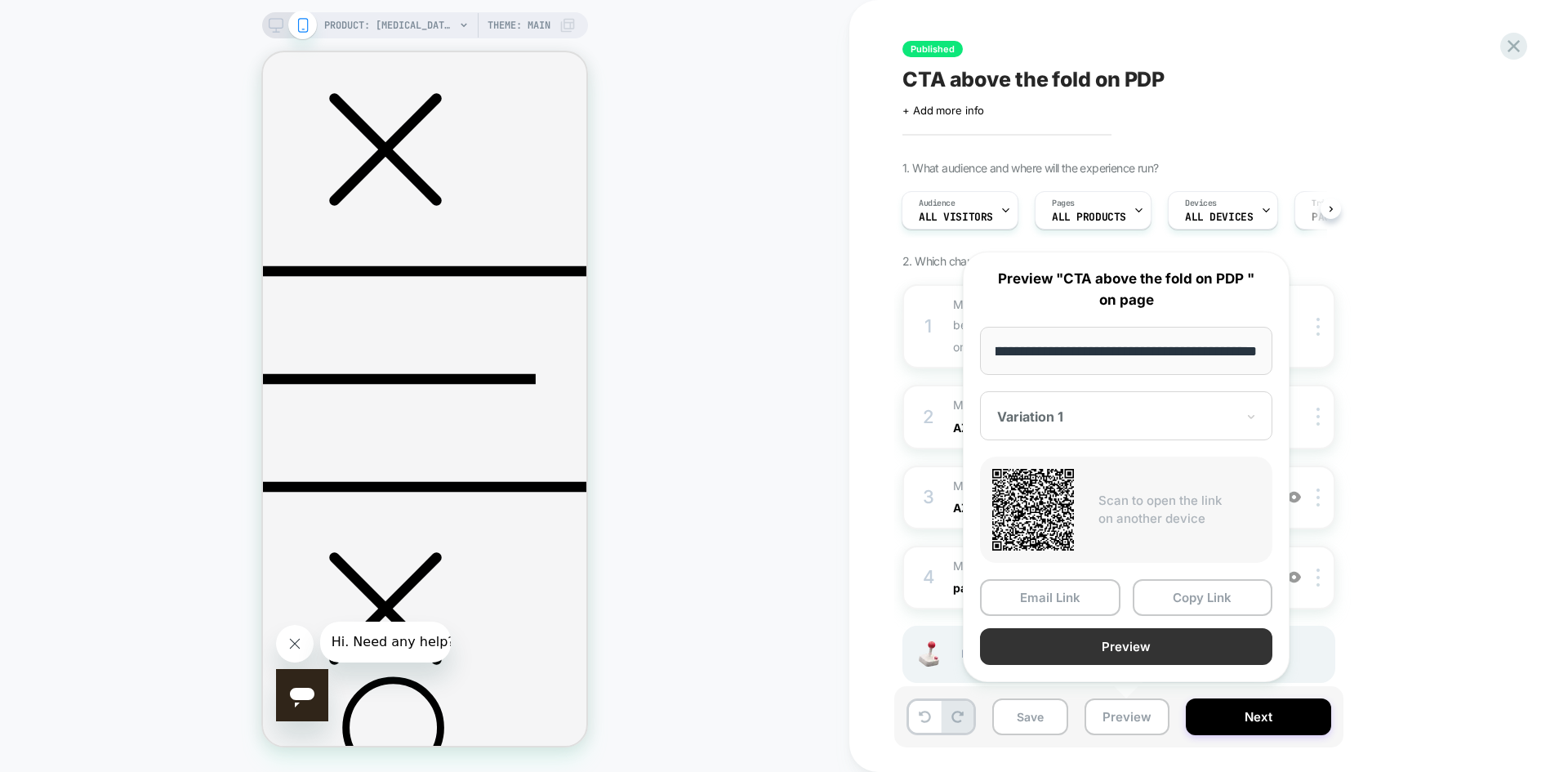
scroll to position [0, 0]
click at [1176, 648] on button "Preview" at bounding box center [1126, 647] width 292 height 37
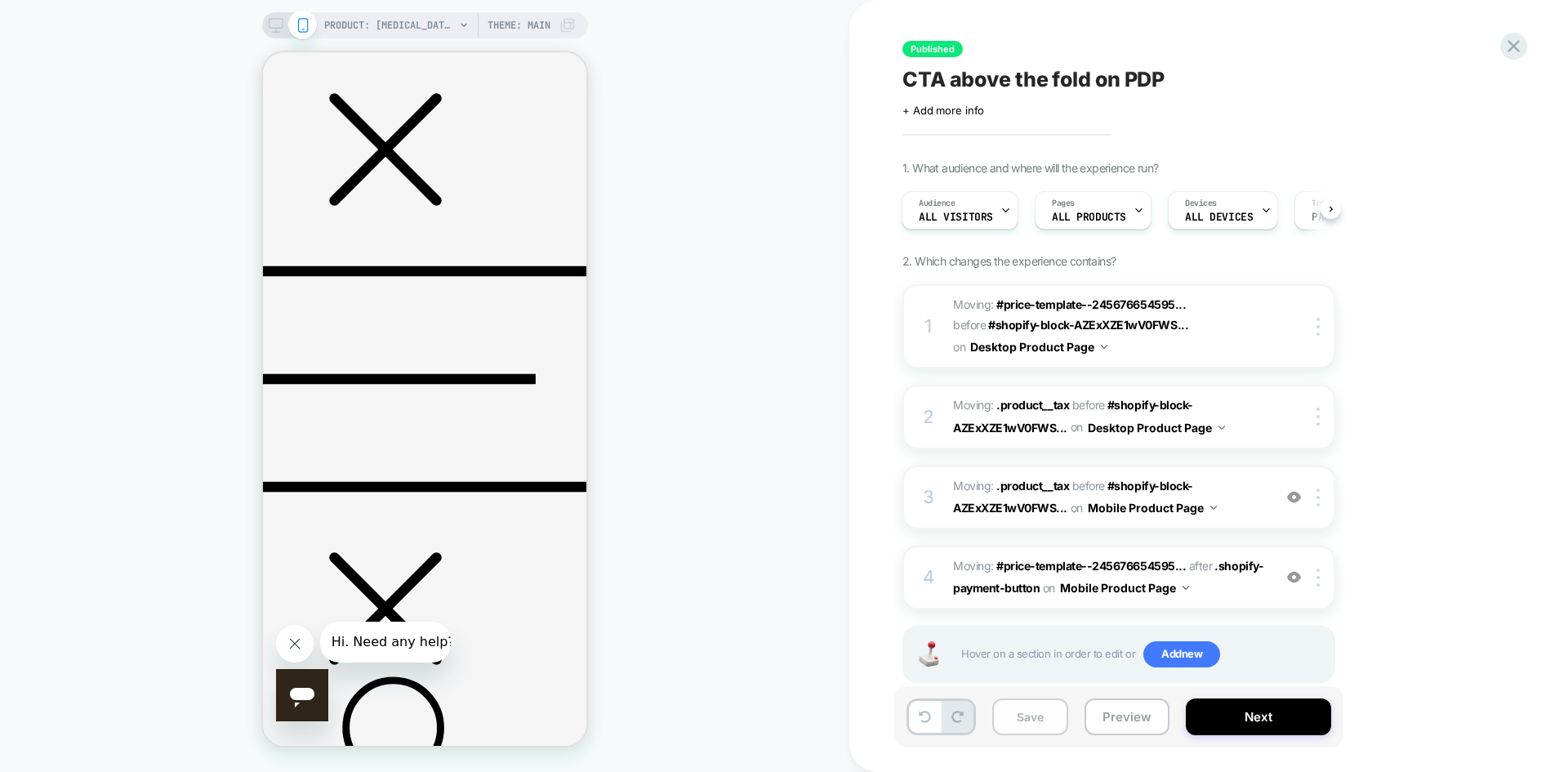
click at [1041, 723] on button "Save" at bounding box center [1030, 717] width 76 height 37
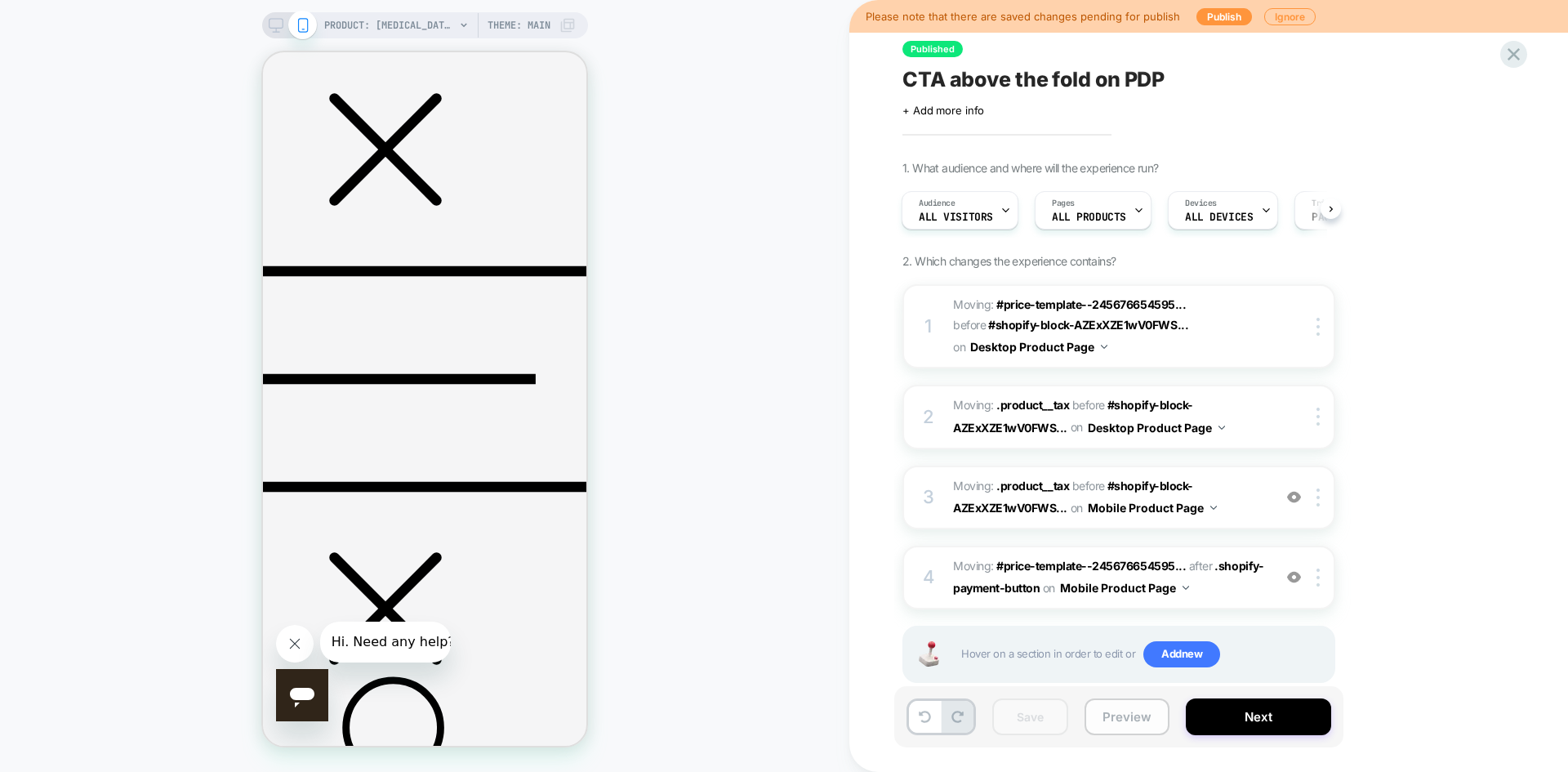
click at [1119, 718] on button "Preview" at bounding box center [1127, 717] width 85 height 37
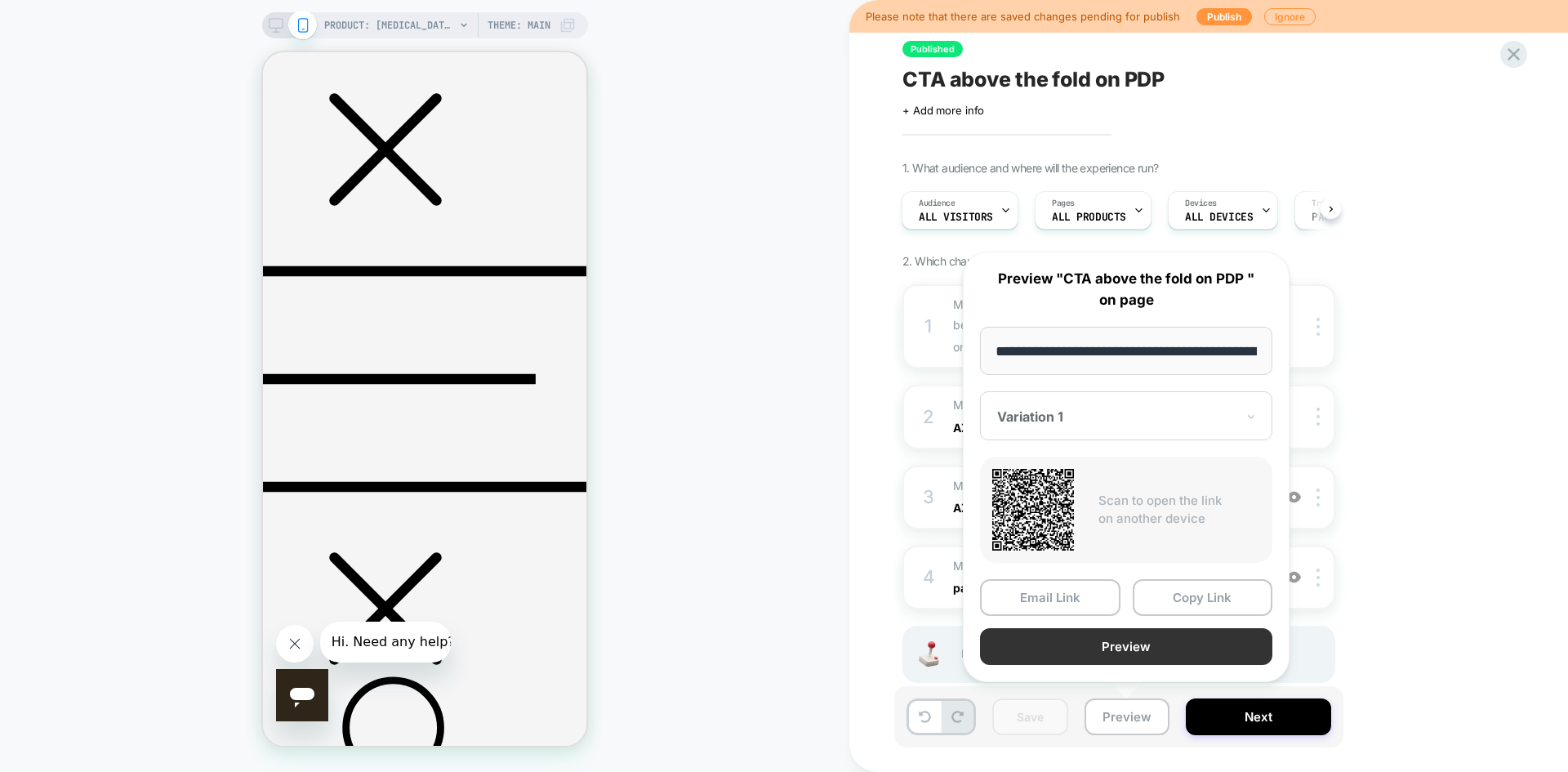
click at [1184, 653] on button "Preview" at bounding box center [1126, 647] width 292 height 37
